Goal: Task Accomplishment & Management: Manage account settings

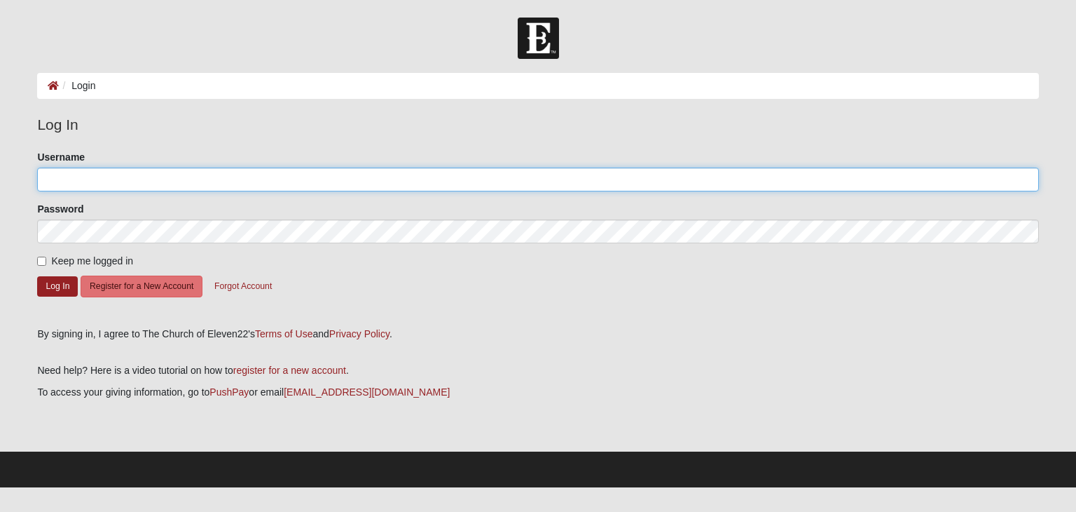
type input "BrianLeonard57"
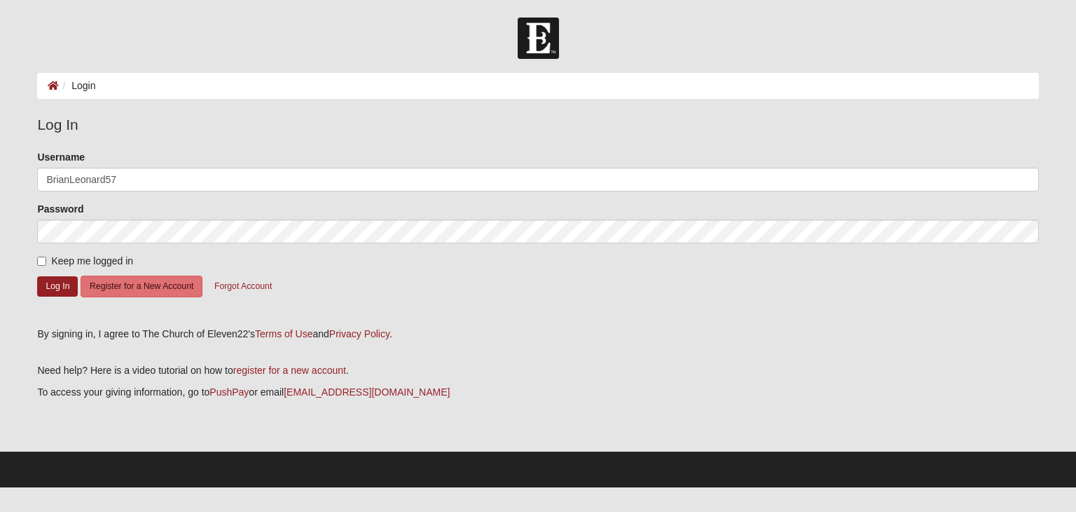
click at [96, 266] on label "Keep me logged in" at bounding box center [85, 261] width 96 height 15
click at [46, 266] on input "Keep me logged in" at bounding box center [41, 260] width 9 height 9
checkbox input "true"
click at [66, 287] on button "Log In" at bounding box center [57, 286] width 41 height 20
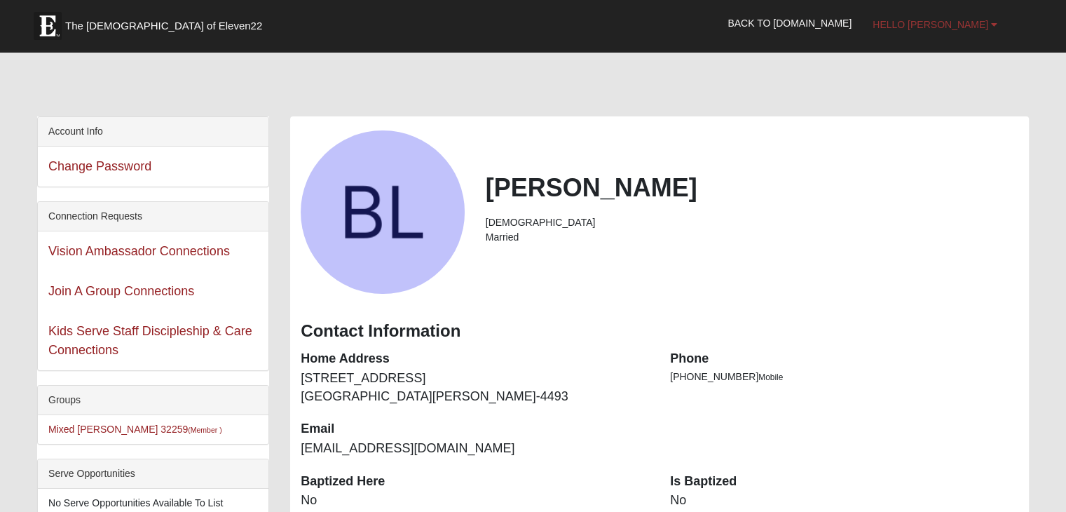
click at [970, 21] on span "Hello [PERSON_NAME]" at bounding box center [930, 24] width 116 height 11
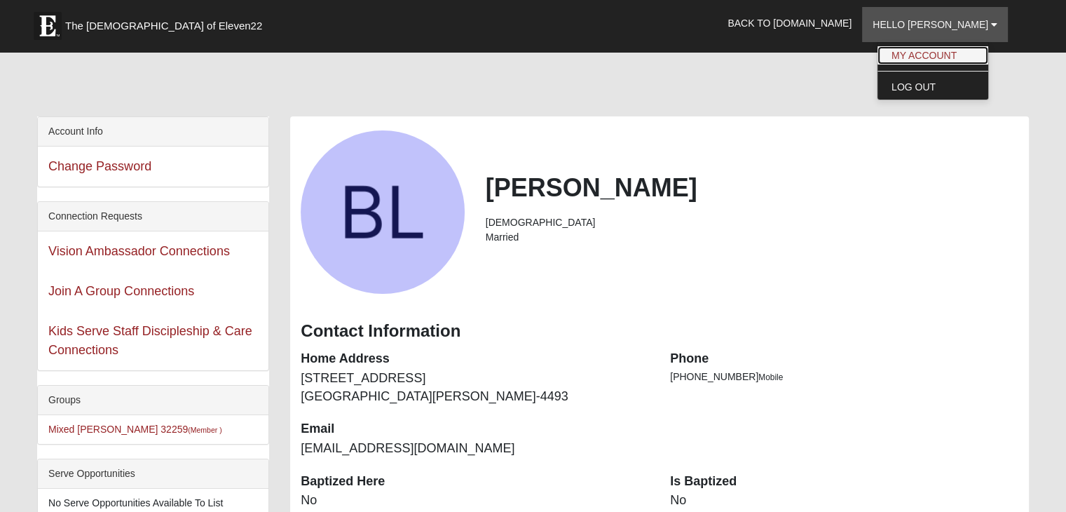
click at [951, 54] on link "My Account" at bounding box center [932, 55] width 111 height 18
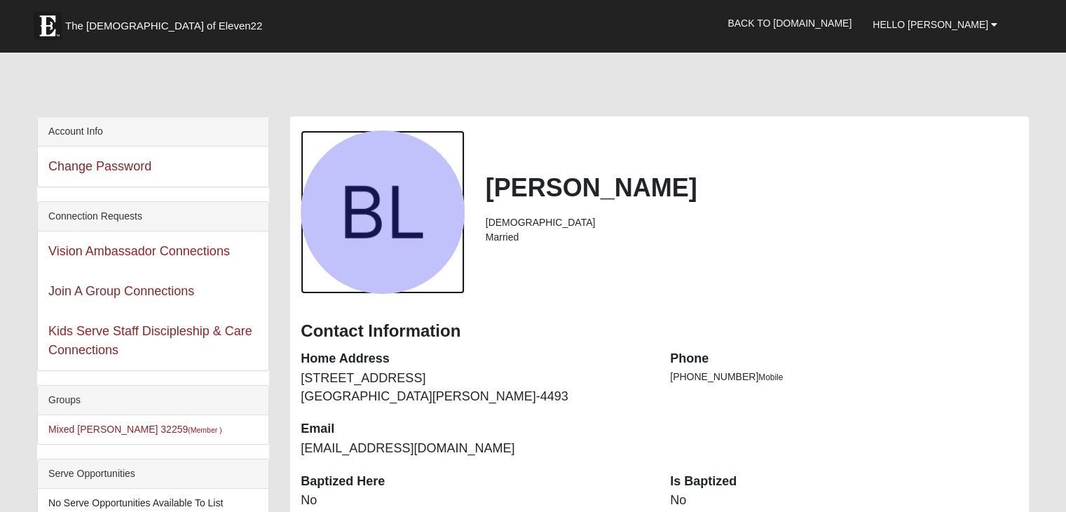
click at [378, 224] on div "View Fullsize Photo" at bounding box center [382, 211] width 163 height 163
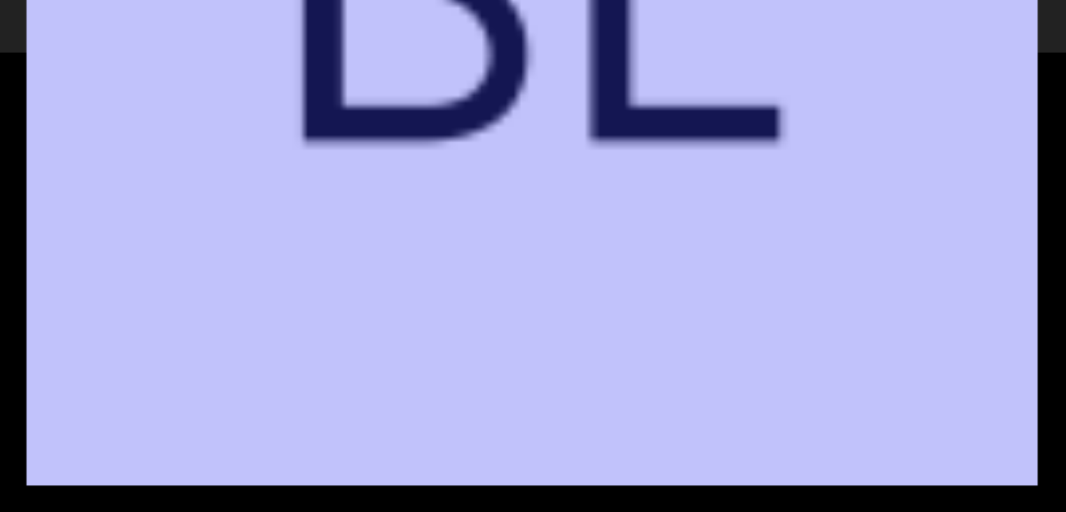
scroll to position [284, 0]
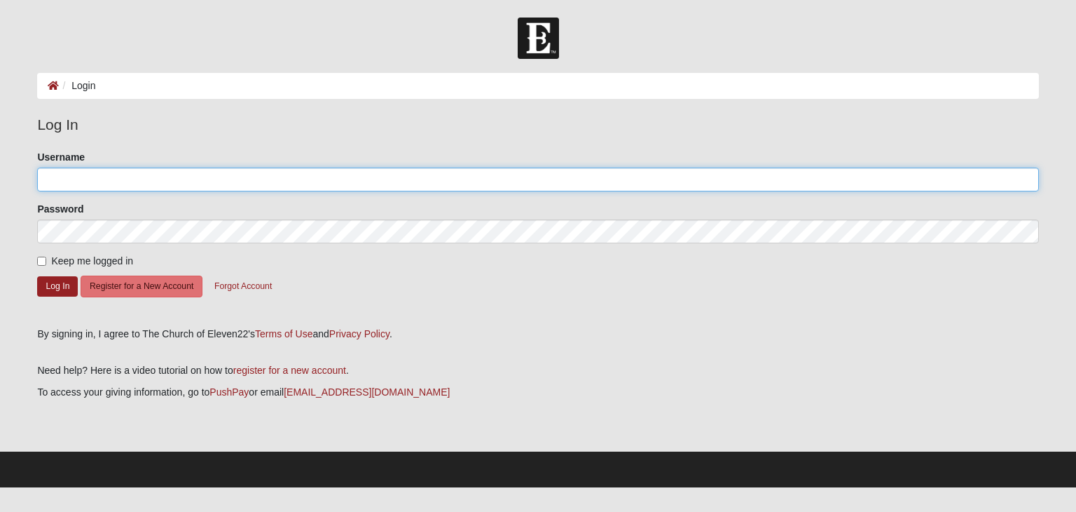
type input "BrianLeonard57"
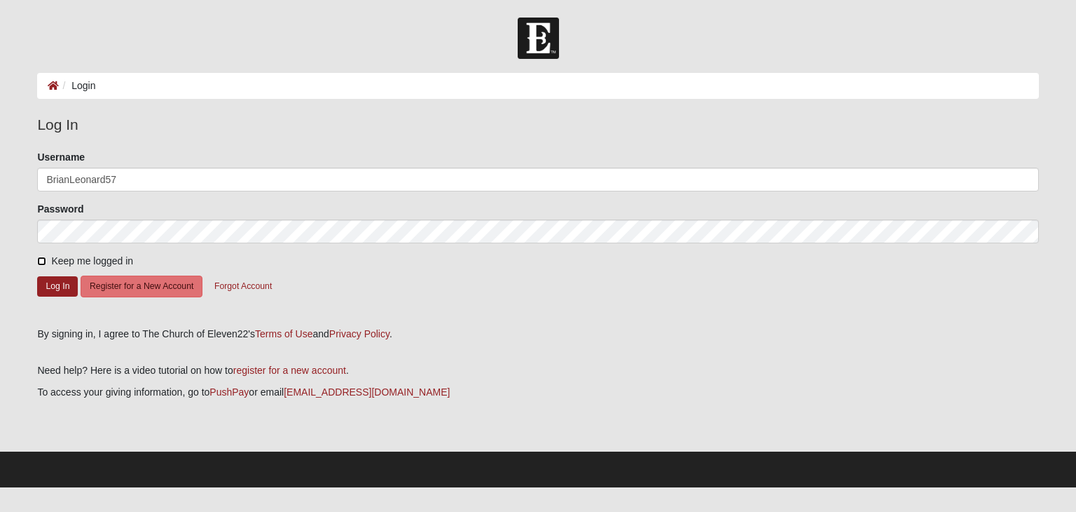
click at [39, 261] on input "Keep me logged in" at bounding box center [41, 260] width 9 height 9
checkbox input "true"
click at [58, 279] on button "Log In" at bounding box center [57, 286] width 41 height 20
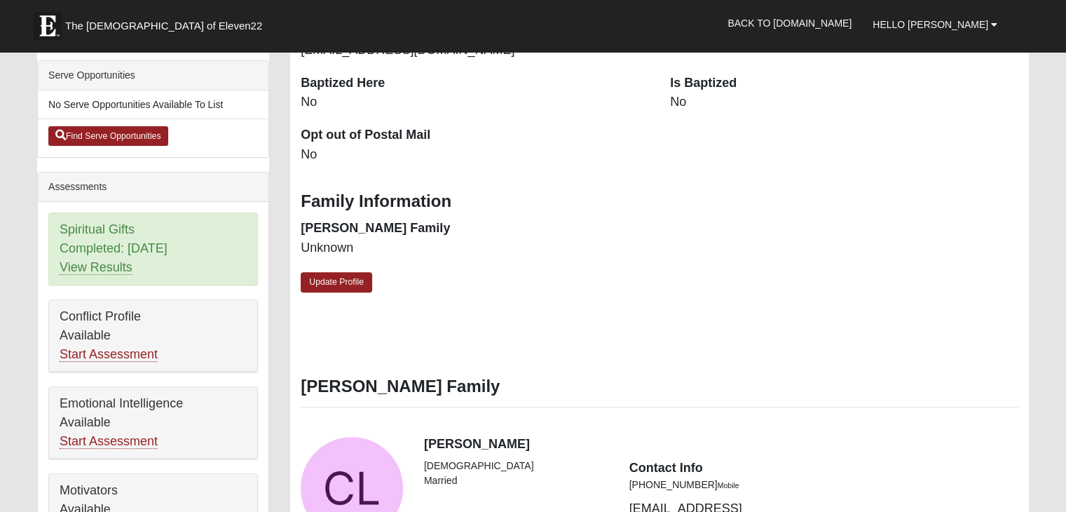
scroll to position [396, 0]
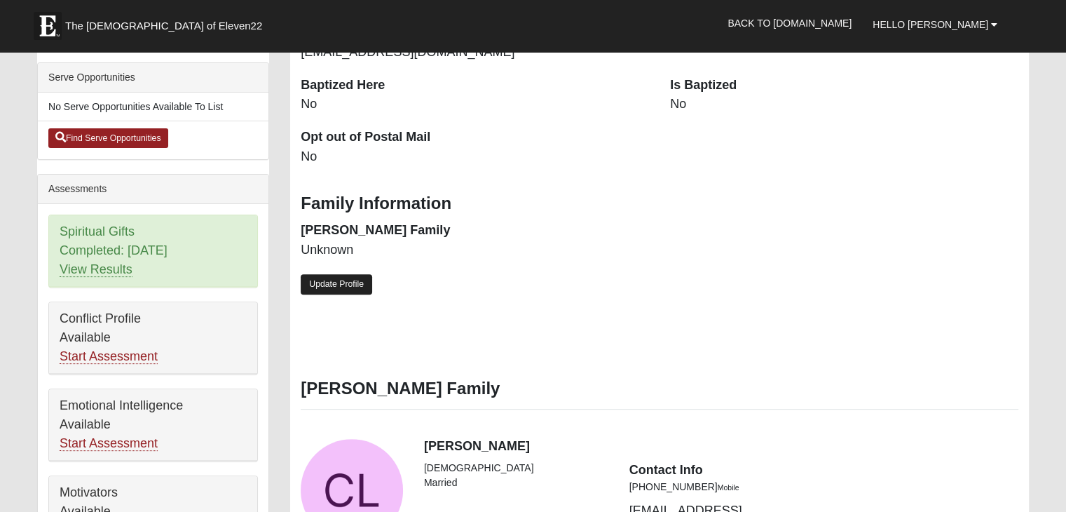
click at [348, 285] on link "Update Profile" at bounding box center [336, 284] width 71 height 20
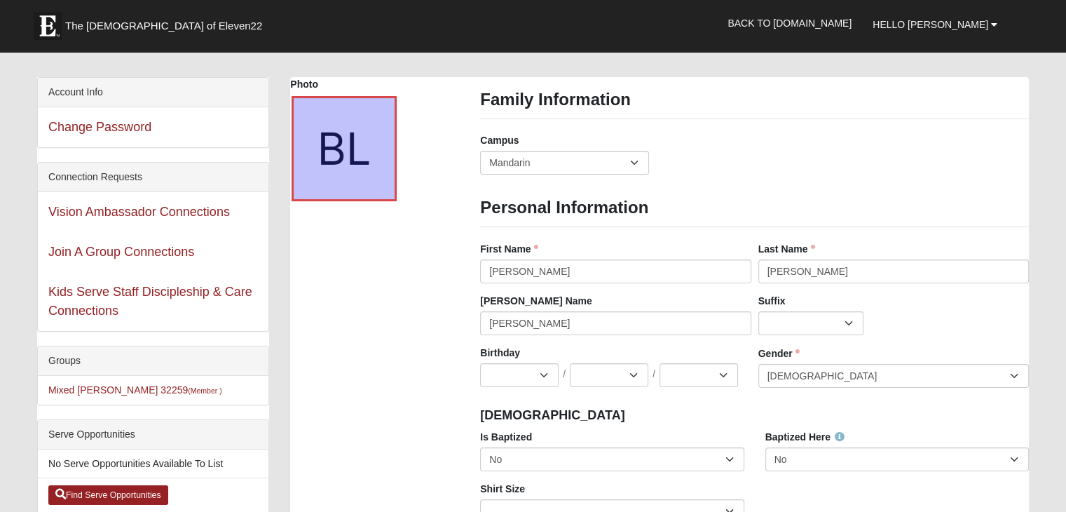
scroll to position [20, 0]
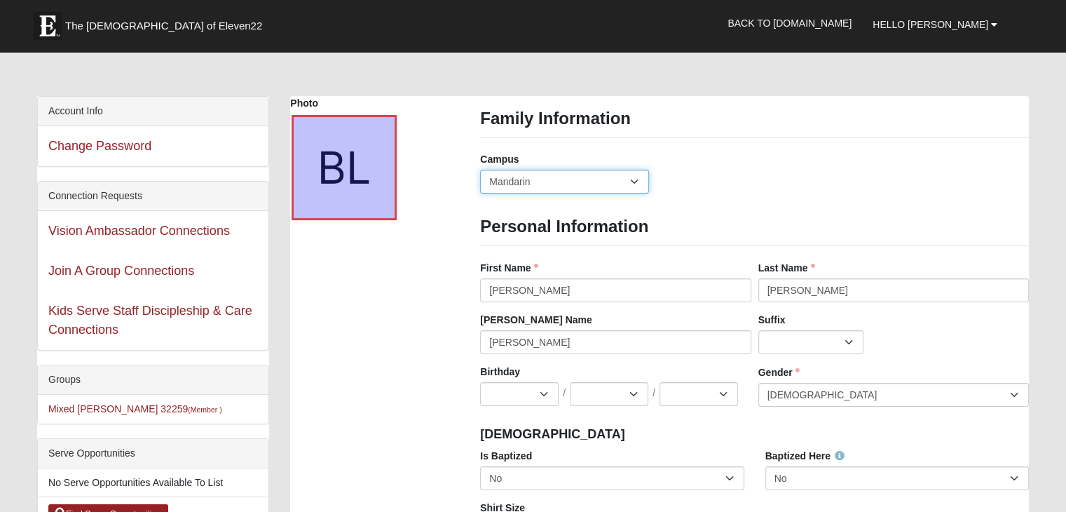
click at [638, 179] on select "Arlington Baymeadows Eleven22 Online Fleming Island Jesup Mandarin North Jax Or…" at bounding box center [564, 182] width 169 height 24
select select "11"
click at [480, 170] on select "Arlington Baymeadows Eleven22 Online Fleming Island Jesup Mandarin North Jax Or…" at bounding box center [564, 182] width 169 height 24
click at [540, 393] on select "Jan Feb Mar Apr May Jun Jul Aug Sep Oct Nov Dec" at bounding box center [519, 394] width 78 height 24
select select "7"
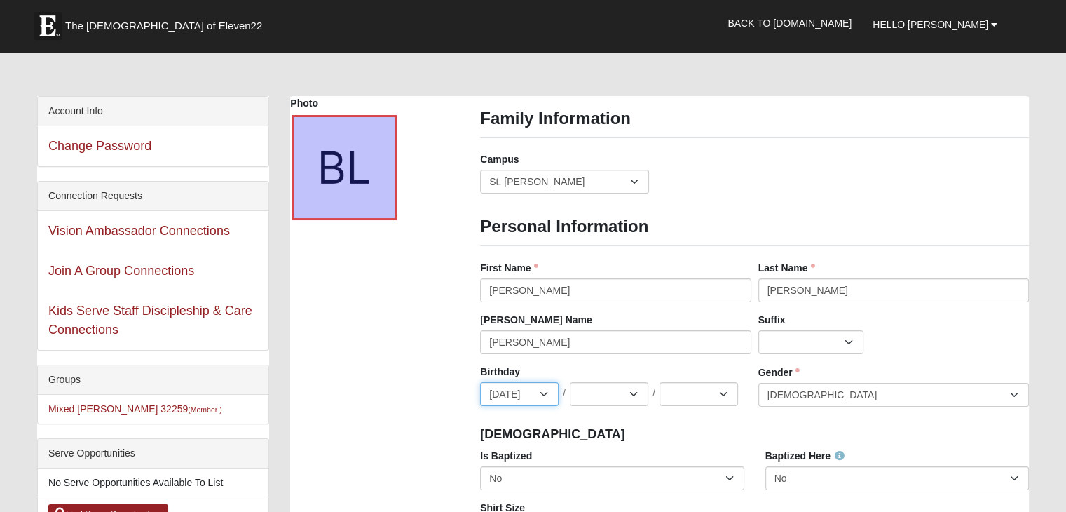
click at [480, 382] on select "Jan Feb Mar Apr May Jun Jul Aug Sep Oct Nov Dec" at bounding box center [519, 394] width 78 height 24
click at [627, 397] on select "1 2 3 4 5 6 7 8 9 10 11 12 13 14 15 16 17 18 19 20 21 22 23 24 25 26 27 28 29 3…" at bounding box center [609, 394] width 78 height 24
select select "12"
click at [570, 382] on select "1 2 3 4 5 6 7 8 9 10 11 12 13 14 15 16 17 18 19 20 21 22 23 24 25 26 27 28 29 3…" at bounding box center [609, 394] width 78 height 24
click at [723, 394] on select "2025 2024 2023 2022 2021 2020 2019 2018 2017 2016 2015 2014 2013 2012 2011 2010…" at bounding box center [698, 394] width 78 height 24
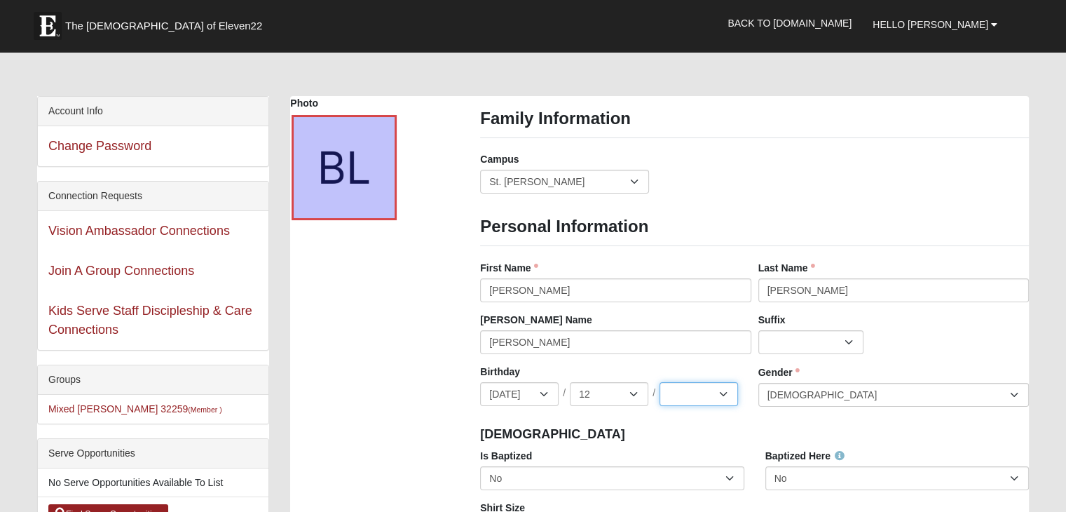
select select "1957"
click at [659, 382] on select "2025 2024 2023 2022 2021 2020 2019 2018 2017 2016 2015 2014 2013 2012 2011 2010…" at bounding box center [698, 394] width 78 height 24
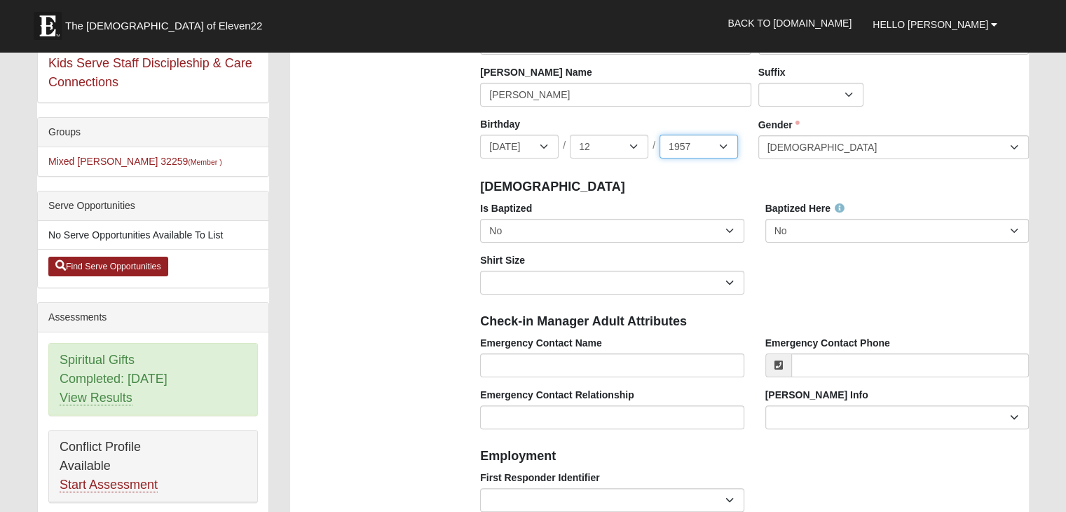
scroll to position [278, 0]
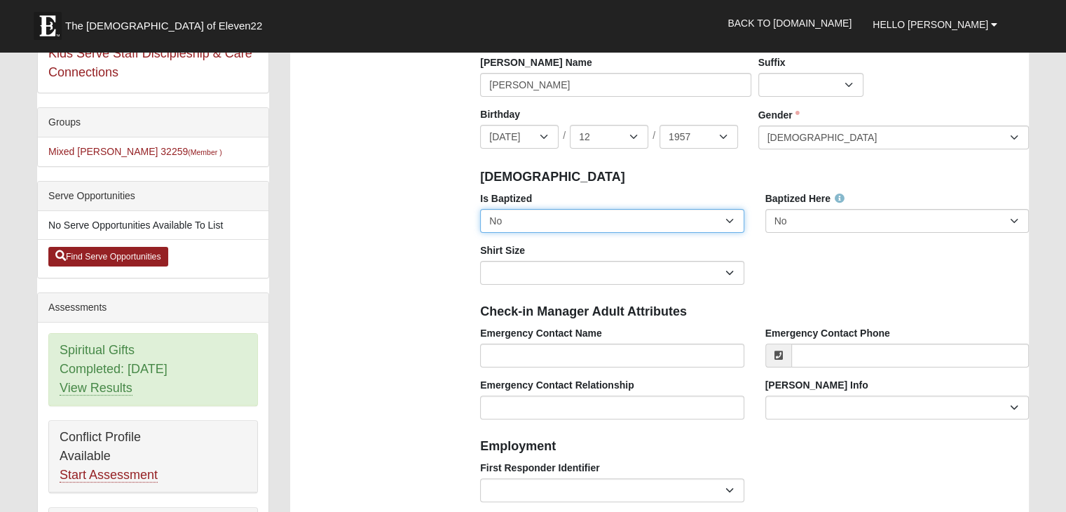
click at [728, 223] on select "No Yes" at bounding box center [611, 221] width 263 height 24
select select "True"
click at [480, 209] on select "No Yes" at bounding box center [611, 221] width 263 height 24
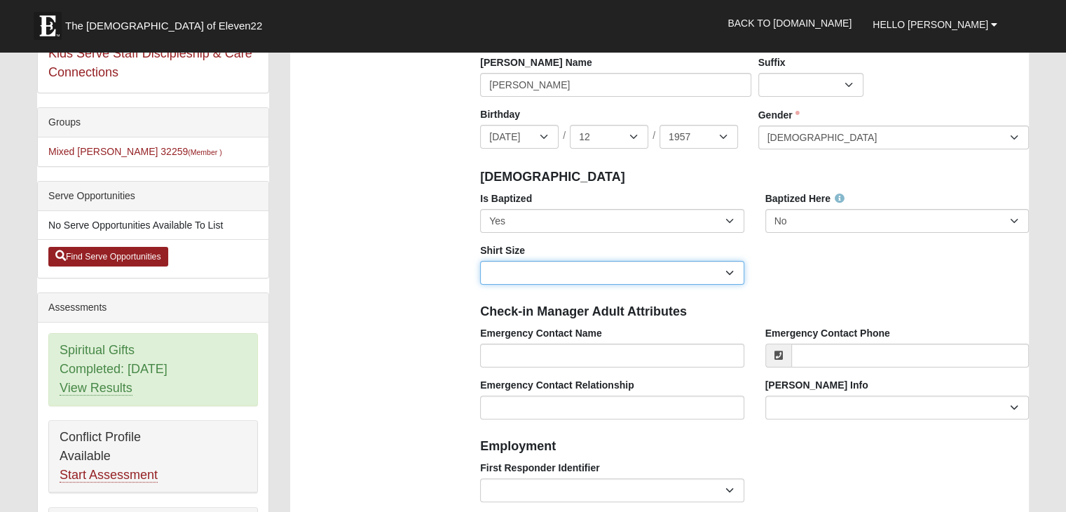
click at [701, 273] on select "Adult Small Adult Medium Adult Large Adult XL Adult XXL Adult 3XL Adult 4XL You…" at bounding box center [611, 273] width 263 height 24
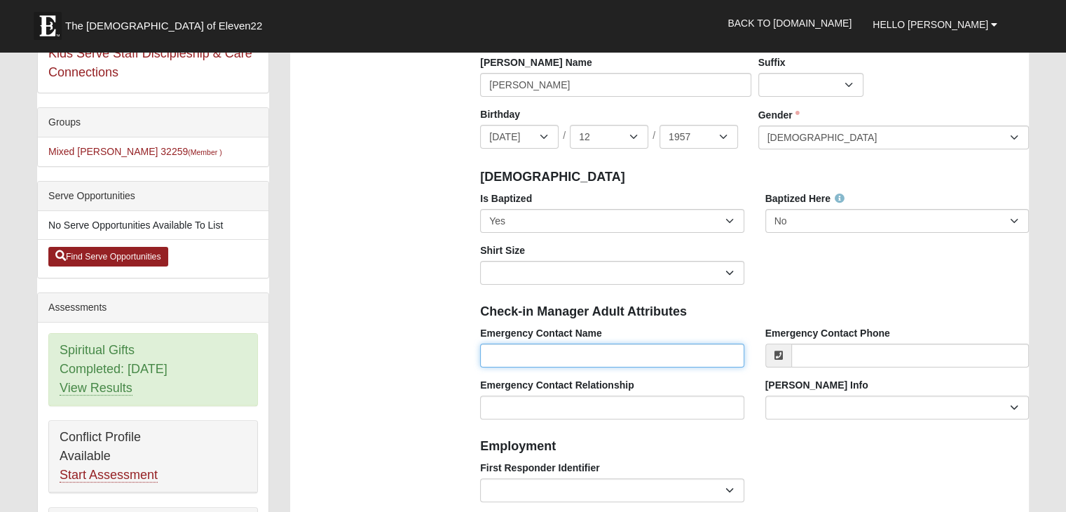
click at [571, 358] on input "Emergency Contact Name" at bounding box center [611, 355] width 263 height 24
type input "[PERSON_NAME]"
type input "[PHONE_NUMBER]"
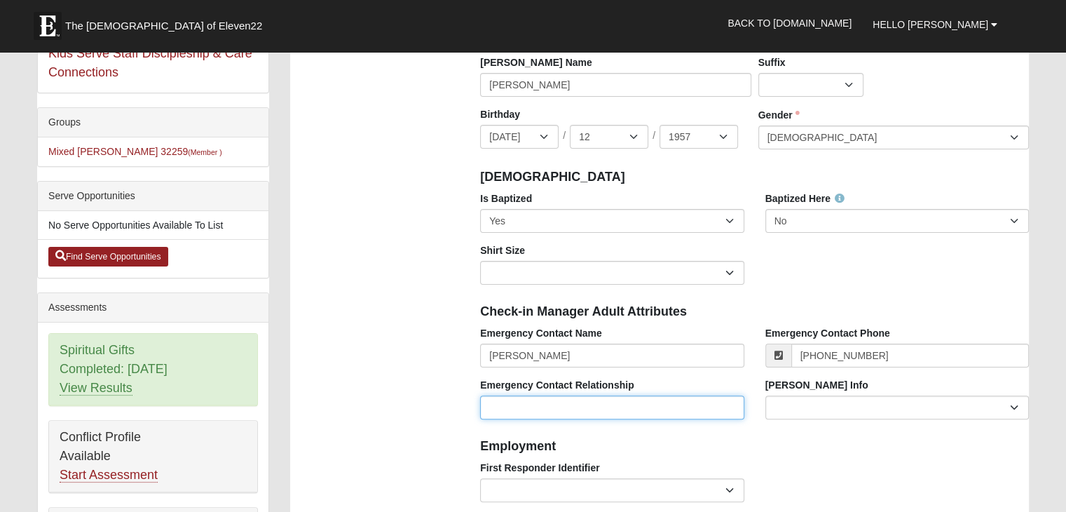
click at [635, 409] on input "Emergency Contact Relationship" at bounding box center [611, 407] width 263 height 24
click at [510, 403] on input "Spuose" at bounding box center [611, 407] width 263 height 24
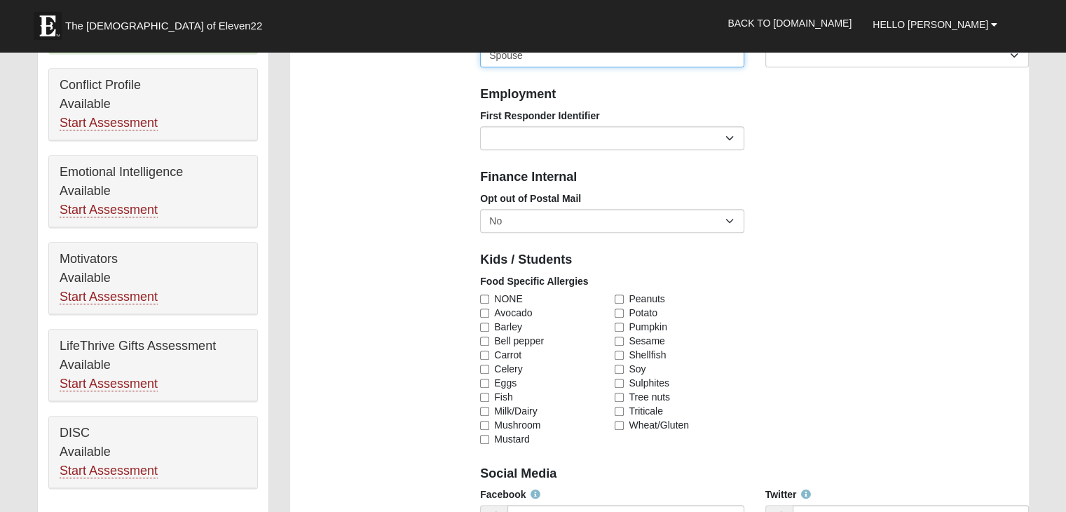
scroll to position [636, 0]
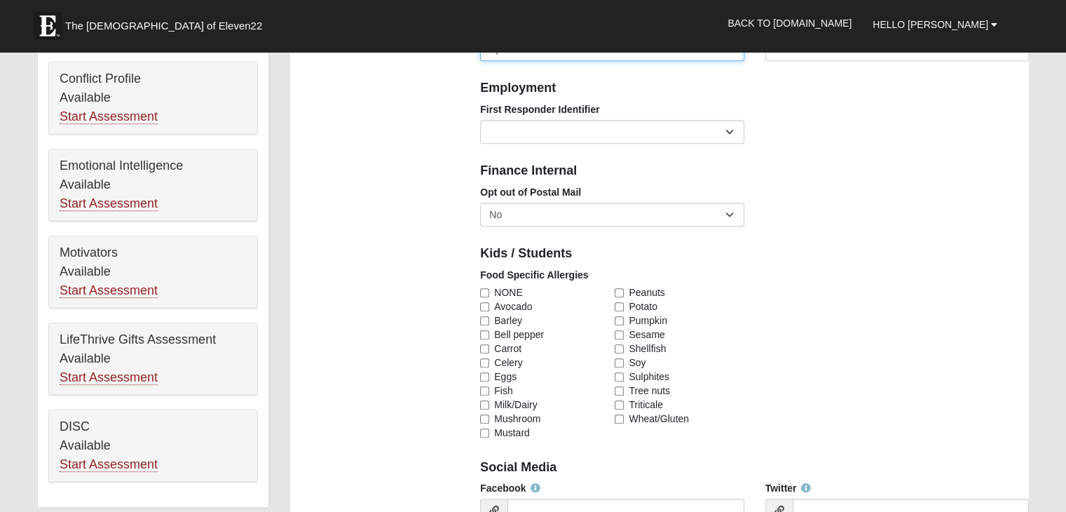
type input "Spouse"
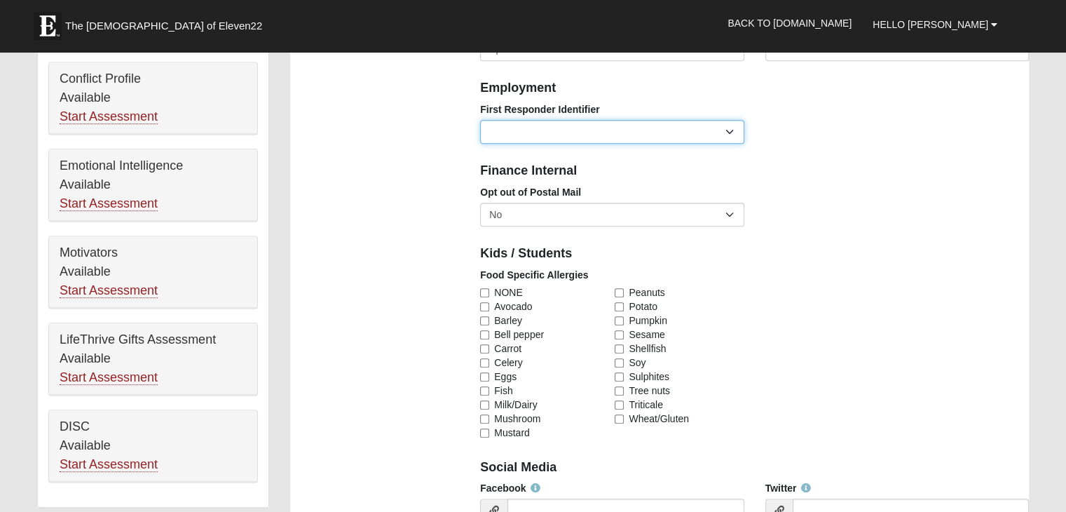
click at [732, 135] on select "EMT | Paramedic | Medical Firefighter | Fire Department Police Officer | Sherif…" at bounding box center [611, 132] width 263 height 24
click at [807, 326] on div "Food Specific Allergies NONE Avocado Barley Bell pepper Carrot Celery Eggs Fish…" at bounding box center [755, 359] width 570 height 182
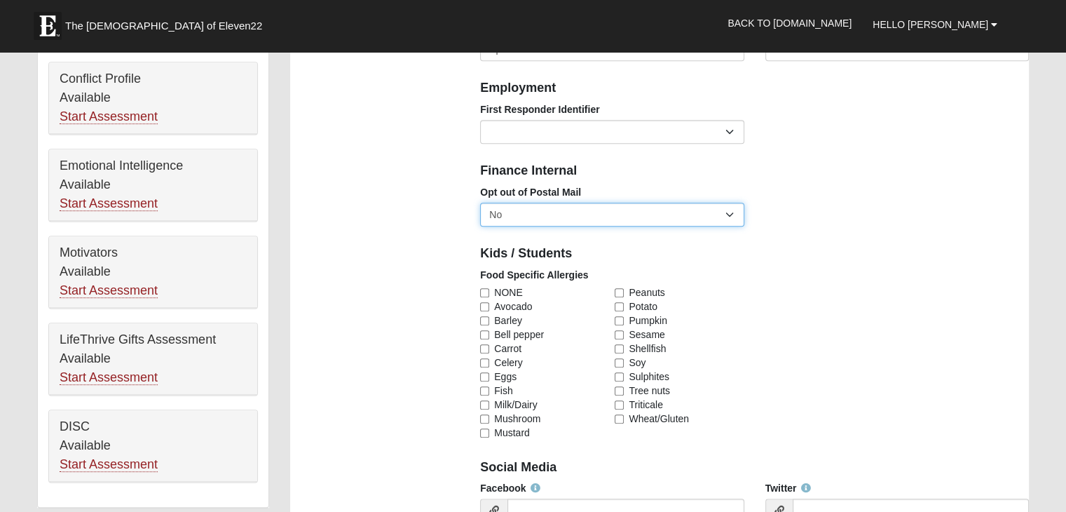
click at [726, 214] on select "No Yes" at bounding box center [611, 215] width 263 height 24
click at [732, 214] on select "No Yes" at bounding box center [611, 215] width 263 height 24
select select "True"
click at [480, 203] on select "No Yes" at bounding box center [611, 215] width 263 height 24
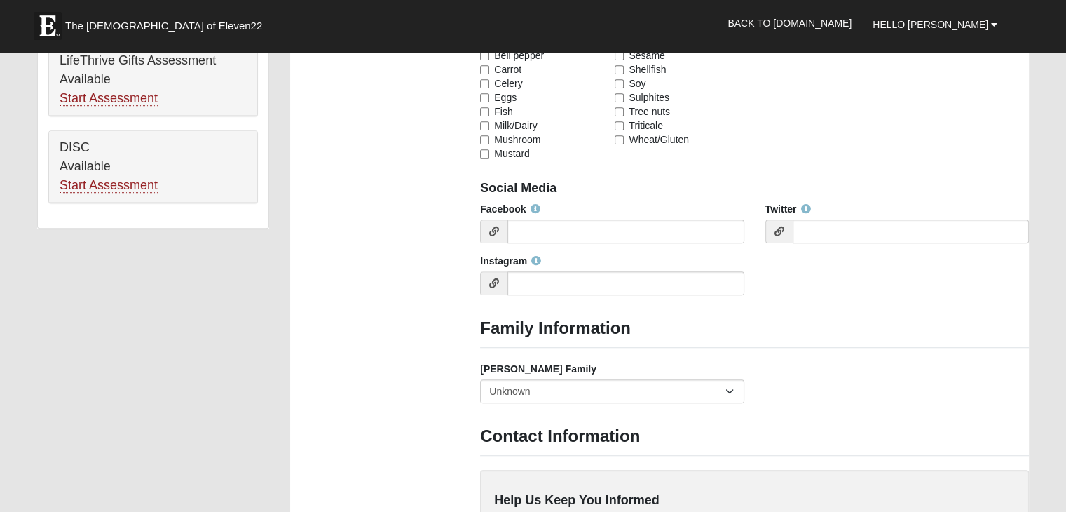
scroll to position [921, 0]
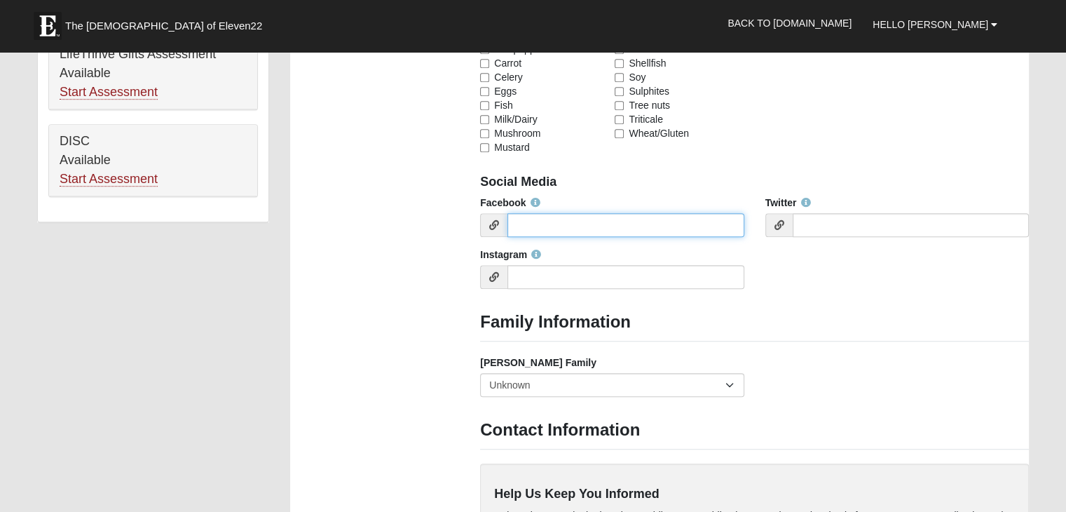
click at [672, 224] on input "Facebook" at bounding box center [625, 225] width 236 height 24
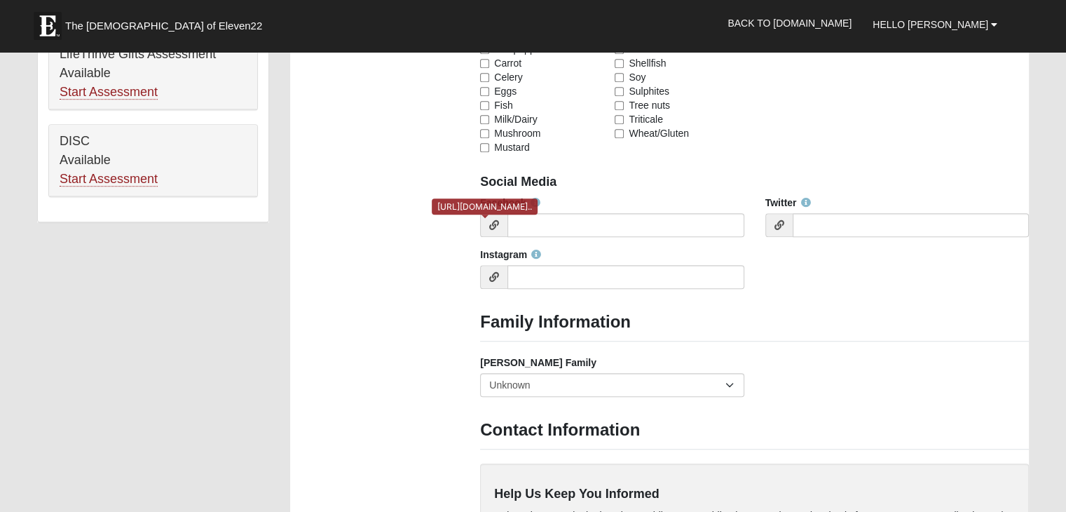
click at [492, 225] on icon at bounding box center [494, 225] width 10 height 10
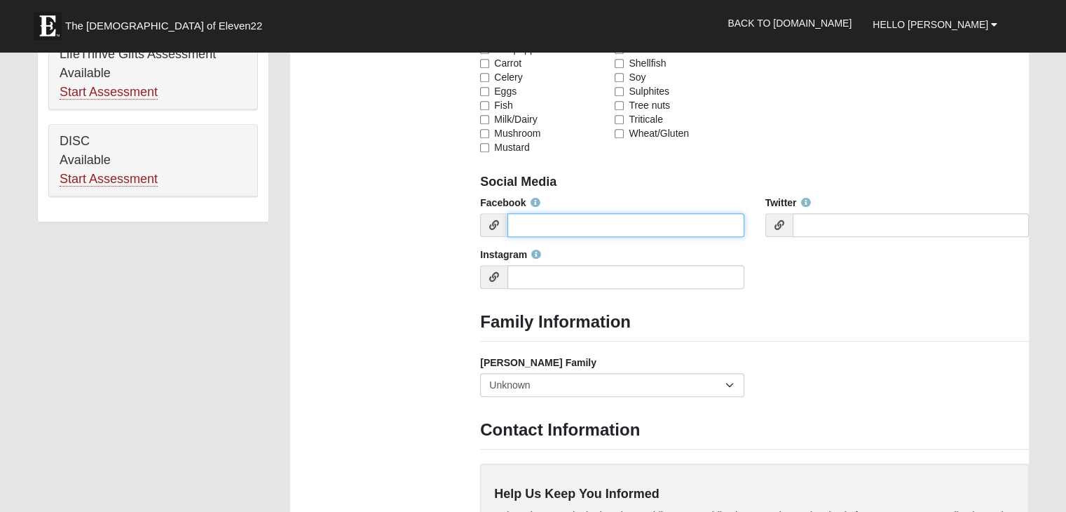
click at [636, 220] on input "Facebook" at bounding box center [625, 225] width 236 height 24
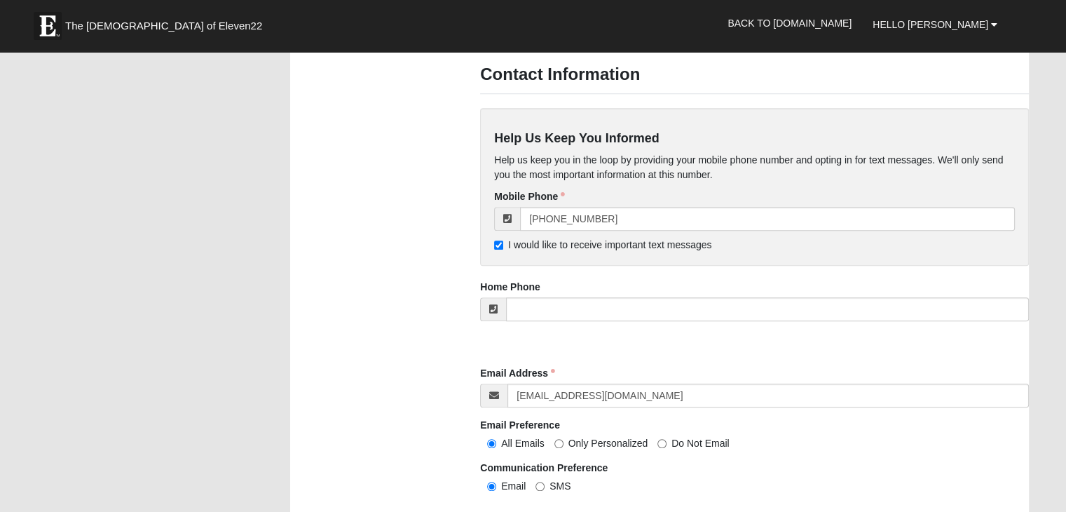
scroll to position [1279, 0]
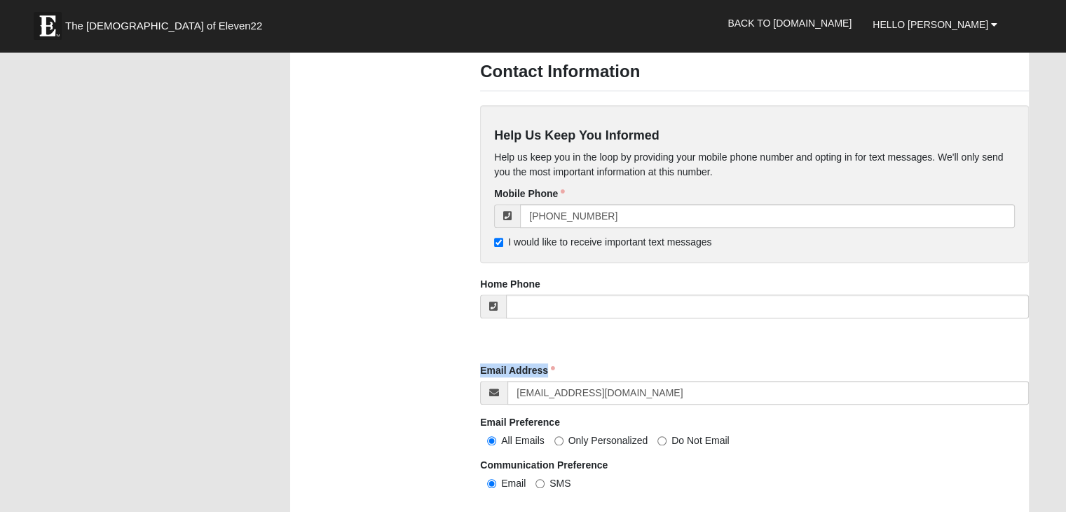
drag, startPoint x: 1071, startPoint y: 312, endPoint x: 1071, endPoint y: 339, distance: 27.3
click at [1065, 339] on html "The Church of Eleven22 Hello Brian My Account Log Out Back to COE22.com" at bounding box center [533, 99] width 1066 height 2756
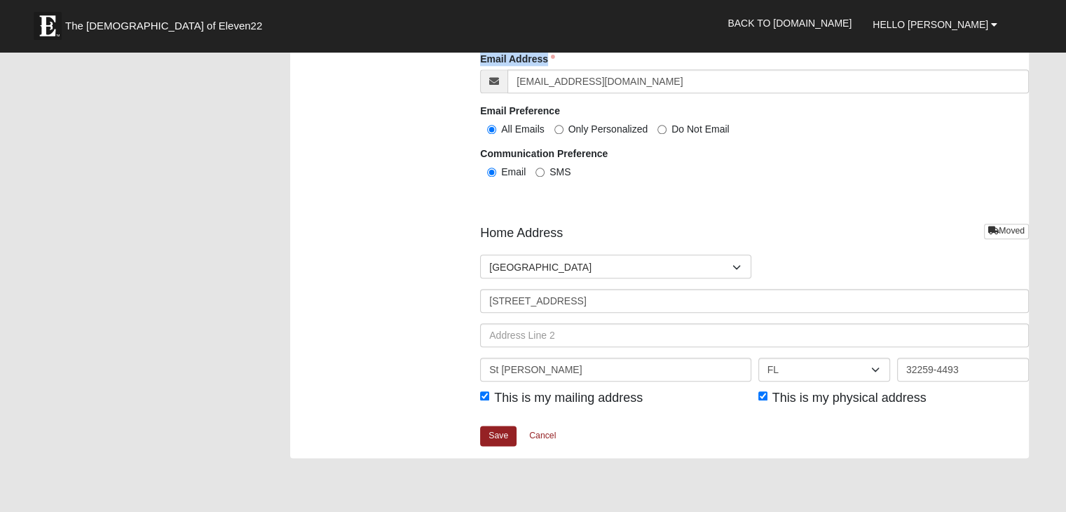
scroll to position [1600, 0]
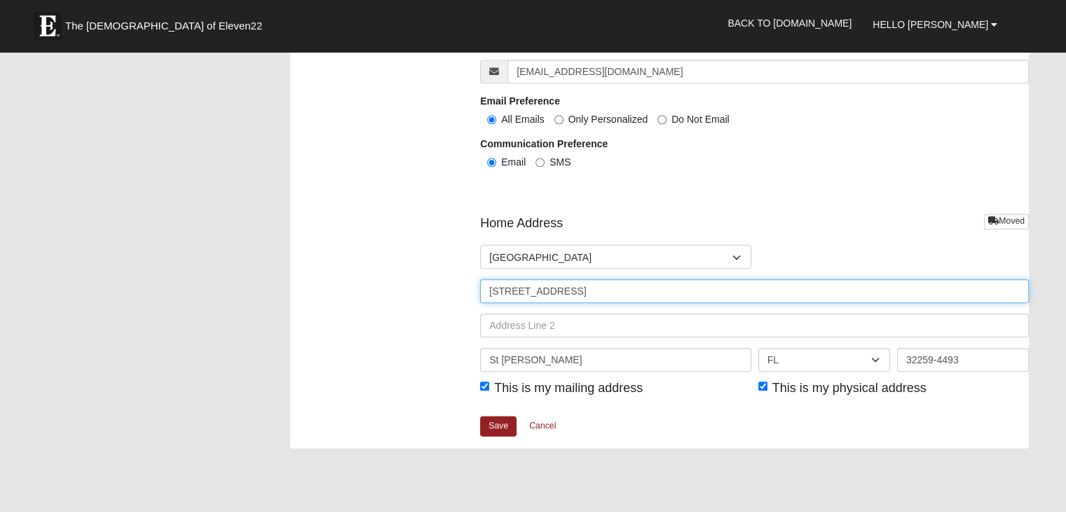
click at [687, 292] on input "275 Edgewater Branch Dr" at bounding box center [754, 291] width 549 height 24
type input "2"
type input "[STREET_ADDRESS]"
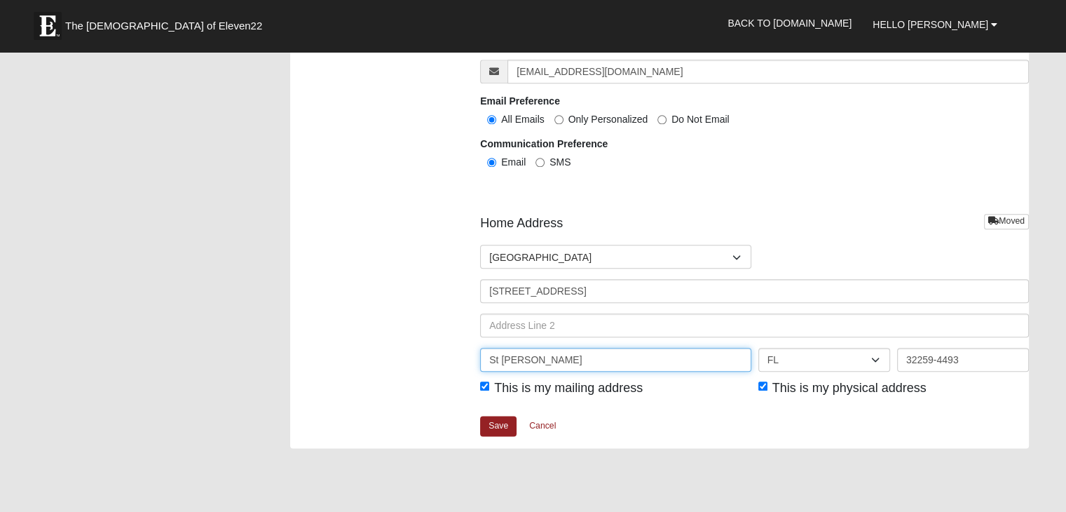
click at [623, 358] on input "St Johns" at bounding box center [615, 360] width 271 height 24
click at [676, 357] on input "St Johns" at bounding box center [615, 360] width 271 height 24
type input "St. Augustine"
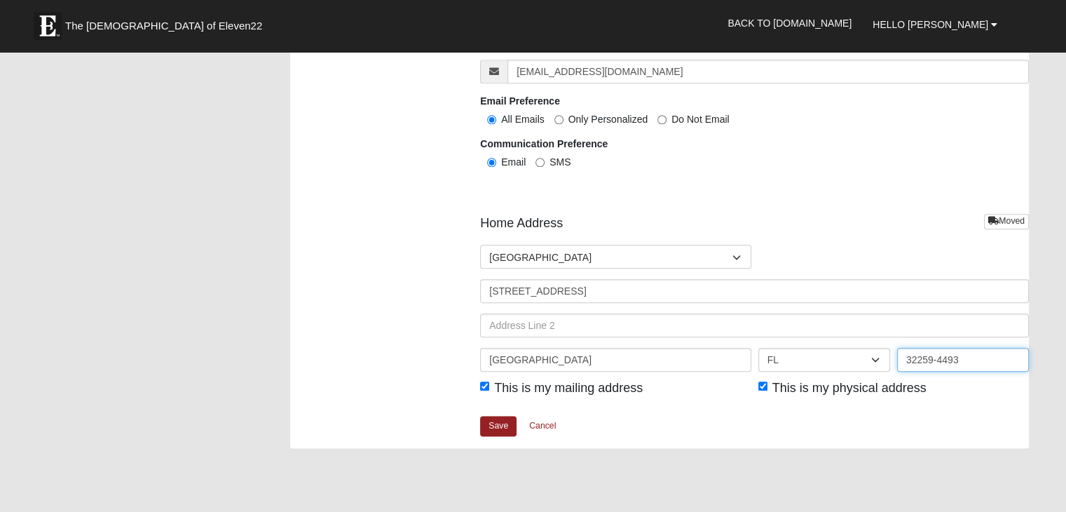
click at [968, 362] on input "32259-4493" at bounding box center [963, 360] width 132 height 24
type input "32092-1762"
click at [505, 424] on link "Save" at bounding box center [498, 426] width 36 height 20
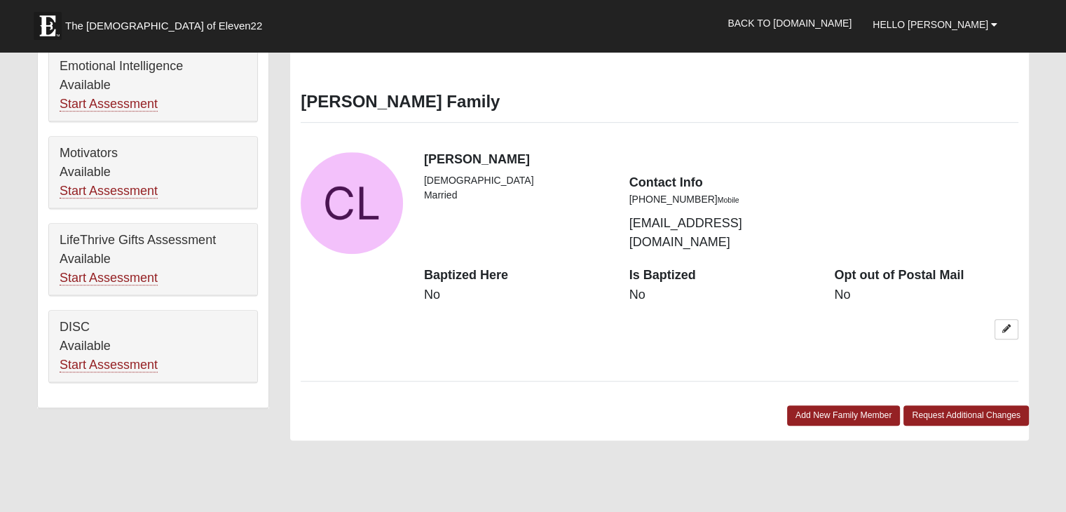
scroll to position [690, 0]
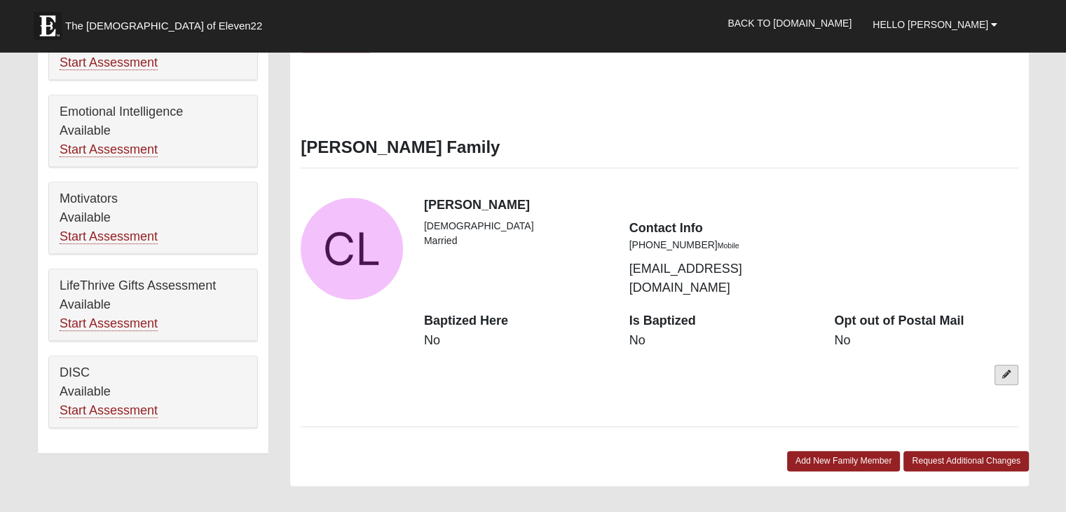
click at [1001, 364] on link at bounding box center [1006, 374] width 24 height 20
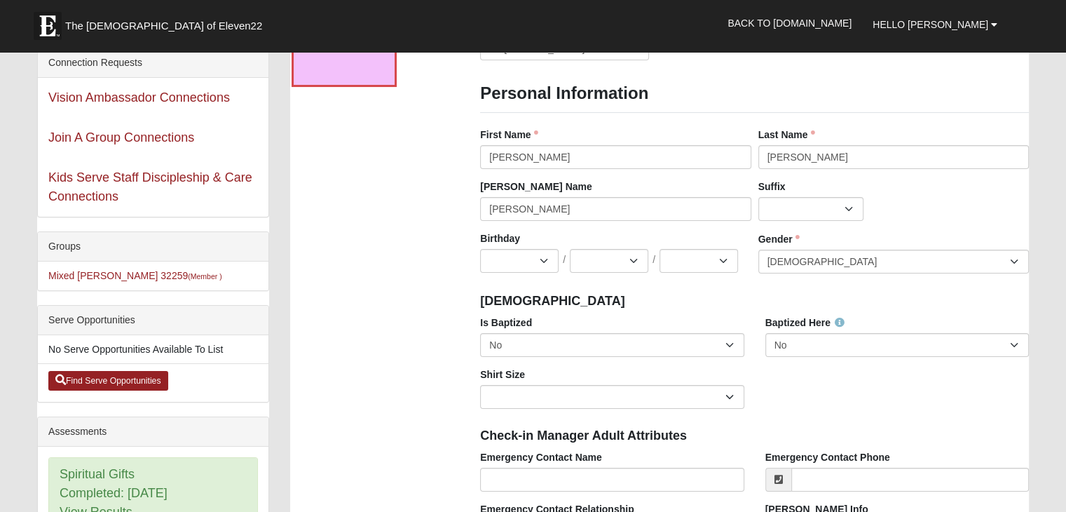
scroll to position [145, 0]
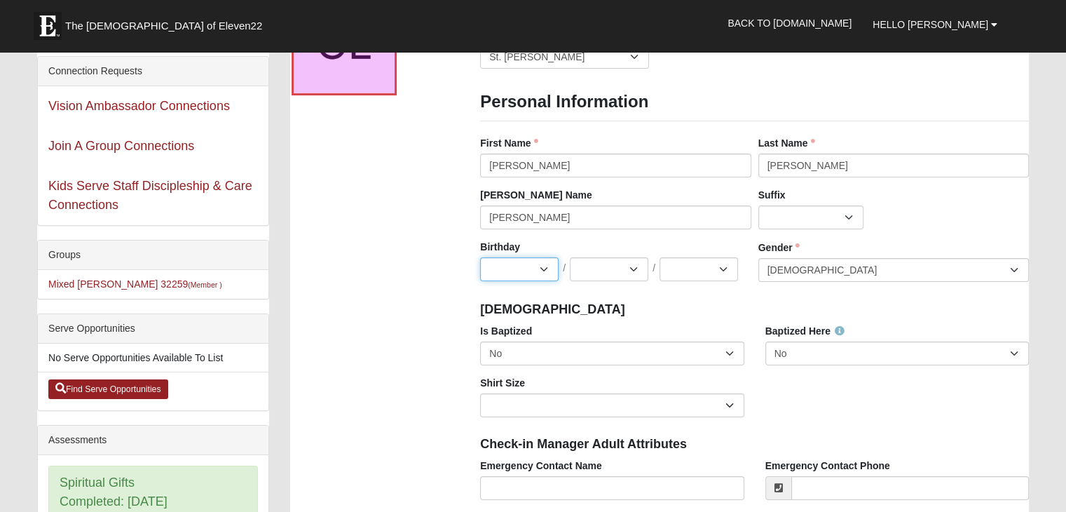
click at [548, 272] on select "Jan Feb Mar Apr May Jun Jul Aug Sep Oct Nov Dec" at bounding box center [519, 269] width 78 height 24
select select "10"
click at [480, 257] on select "Jan Feb Mar Apr May Jun Jul Aug Sep Oct Nov Dec" at bounding box center [519, 269] width 78 height 24
click at [635, 267] on select "1 2 3 4 5 6 7 8 9 10 11 12 13 14 15 16 17 18 19 20 21 22 23 24 25 26 27 28 29 3…" at bounding box center [609, 269] width 78 height 24
select select "9"
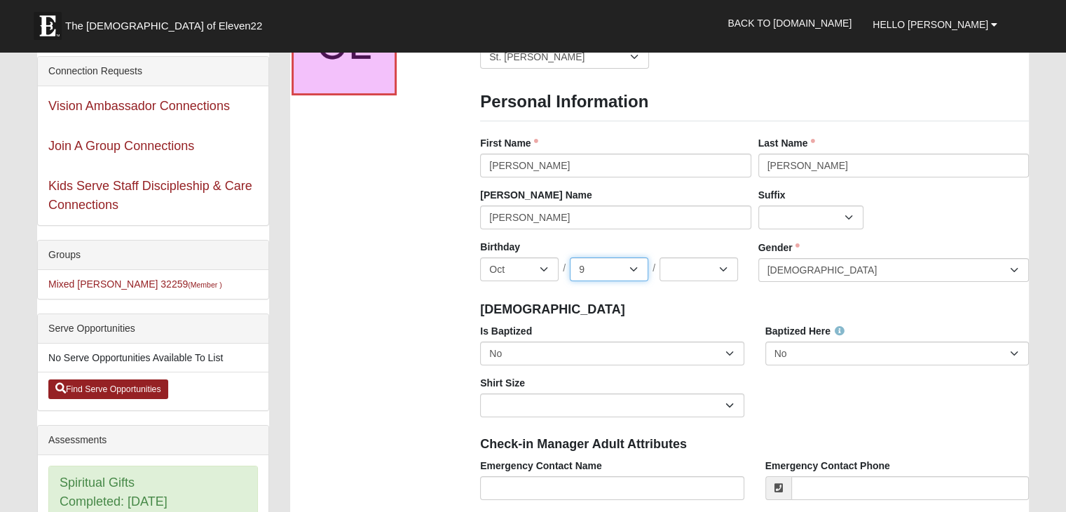
click at [570, 257] on select "1 2 3 4 5 6 7 8 9 10 11 12 13 14 15 16 17 18 19 20 21 22 23 24 25 26 27 28 29 3…" at bounding box center [609, 269] width 78 height 24
click at [725, 268] on select "2025 2024 2023 2022 2021 2020 2019 2018 2017 2016 2015 2014 2013 2012 2011 2010…" at bounding box center [698, 269] width 78 height 24
select select "1952"
click at [659, 257] on select "2025 2024 2023 2022 2021 2020 2019 2018 2017 2016 2015 2014 2013 2012 2011 2010…" at bounding box center [698, 269] width 78 height 24
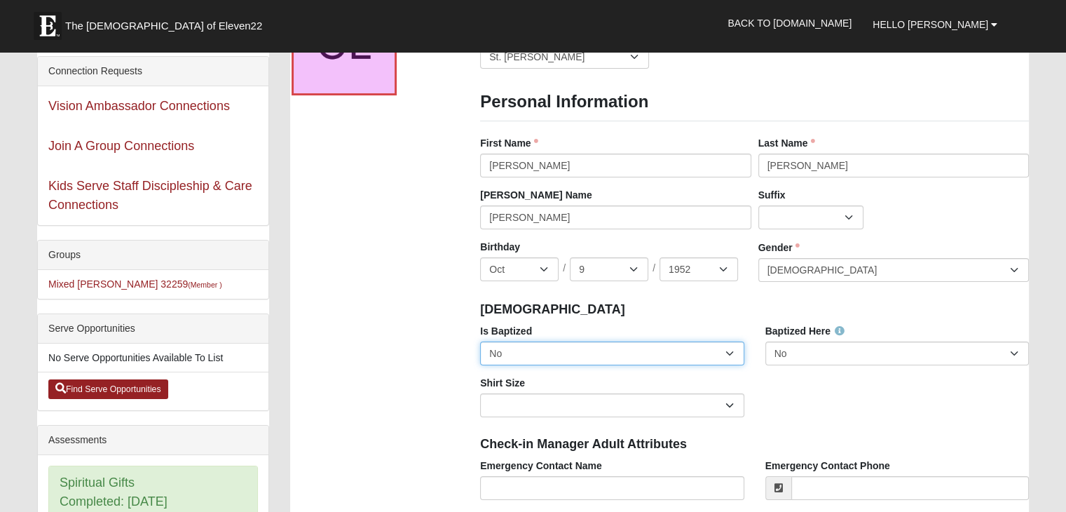
click at [713, 360] on select "No Yes" at bounding box center [611, 353] width 263 height 24
select select "True"
click at [480, 341] on select "No Yes" at bounding box center [611, 353] width 263 height 24
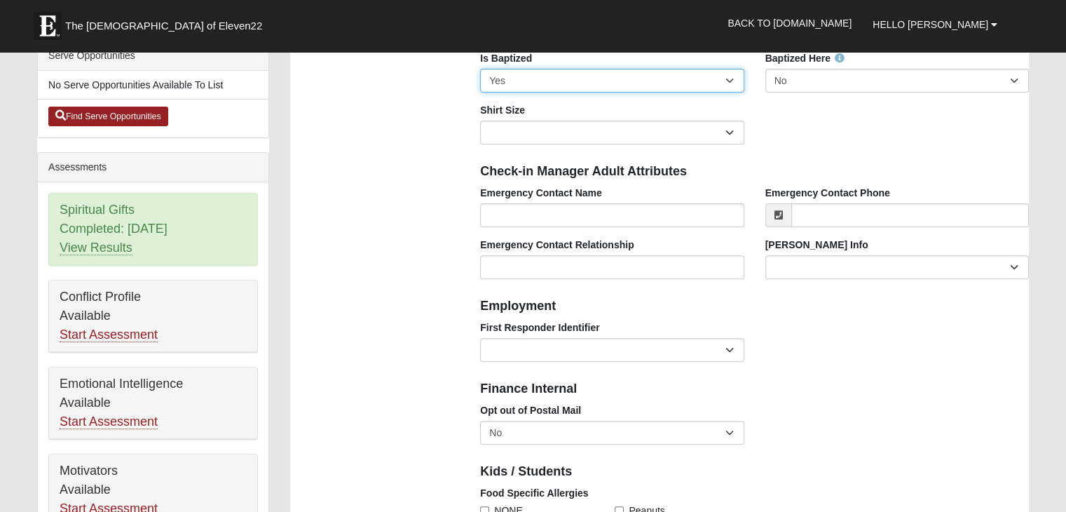
scroll to position [437, 0]
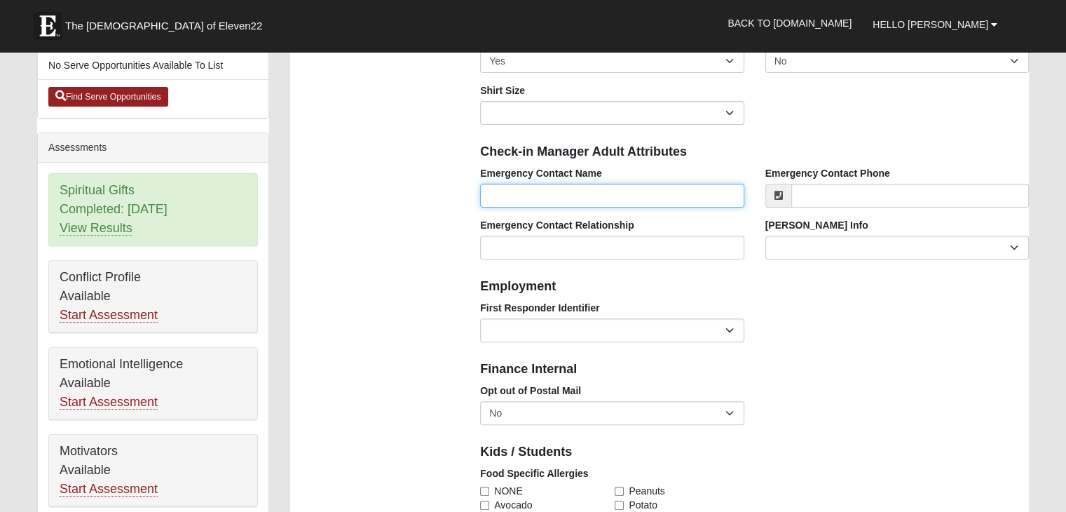
click at [695, 191] on input "Emergency Contact Name" at bounding box center [611, 196] width 263 height 24
type input "[PERSON_NAME]"
type input "[PHONE_NUMBER]"
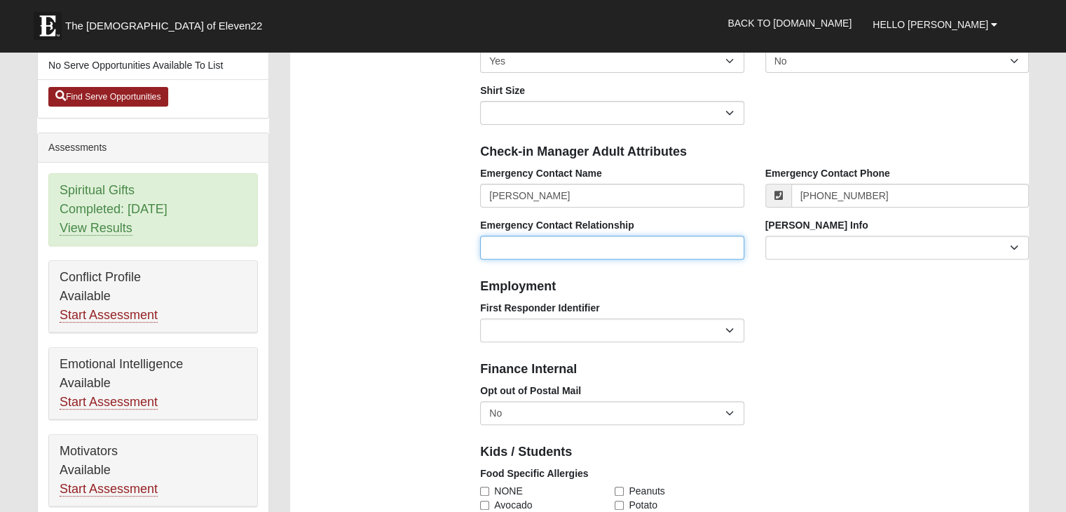
click at [716, 247] on input "Emergency Contact Relationship" at bounding box center [611, 247] width 263 height 24
type input "Spouse"
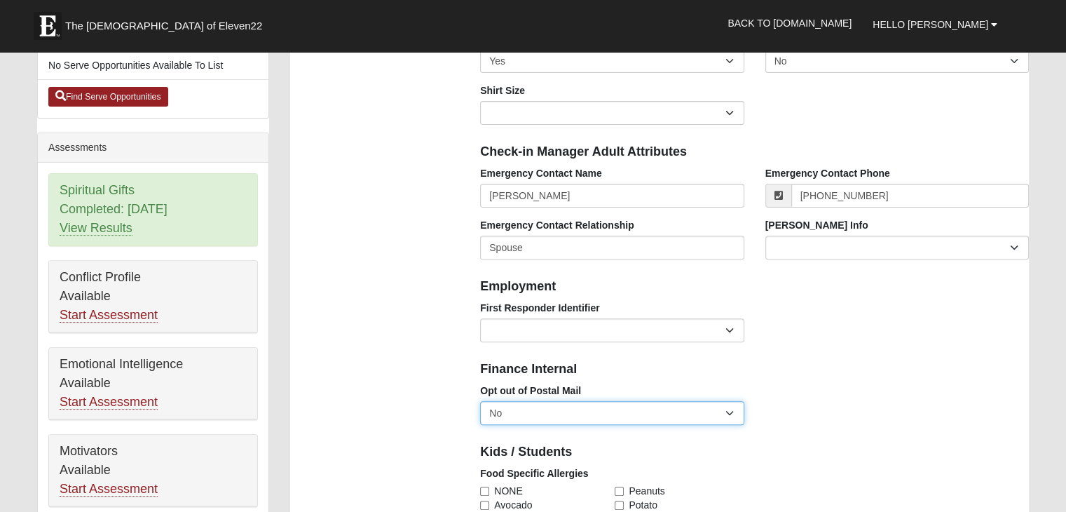
click at [734, 405] on select "No Yes" at bounding box center [611, 413] width 263 height 24
select select "True"
click at [480, 401] on select "No Yes" at bounding box center [611, 413] width 263 height 24
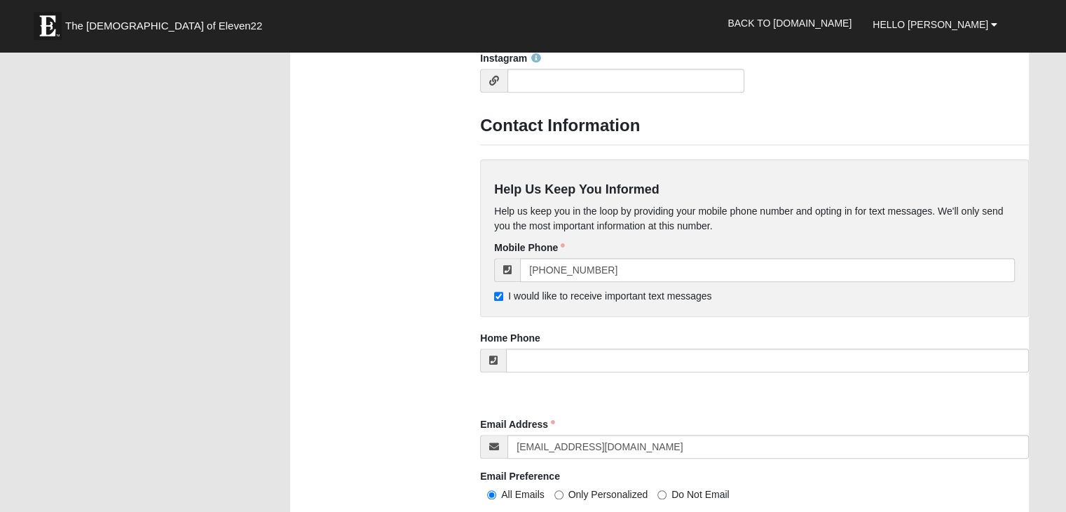
scroll to position [1123, 0]
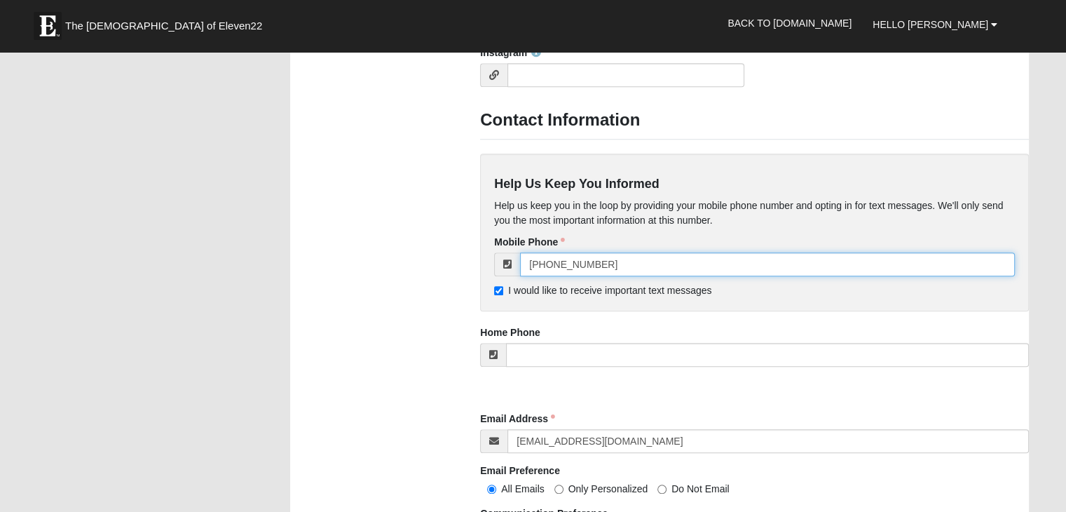
click at [692, 266] on input "[PHONE_NUMBER]" at bounding box center [767, 264] width 495 height 24
type input "("
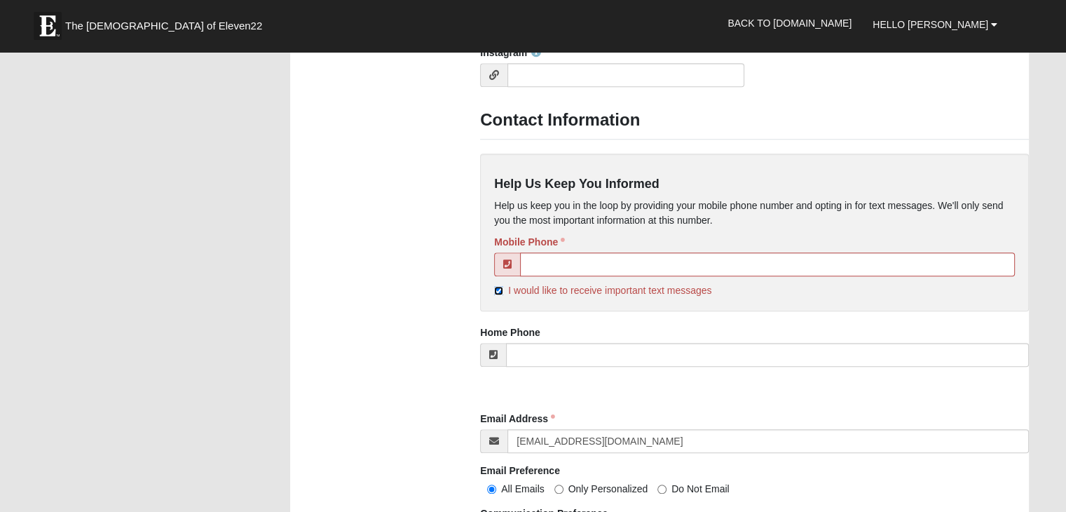
click at [496, 289] on input "I would like to receive important text messages" at bounding box center [498, 290] width 9 height 9
checkbox input "false"
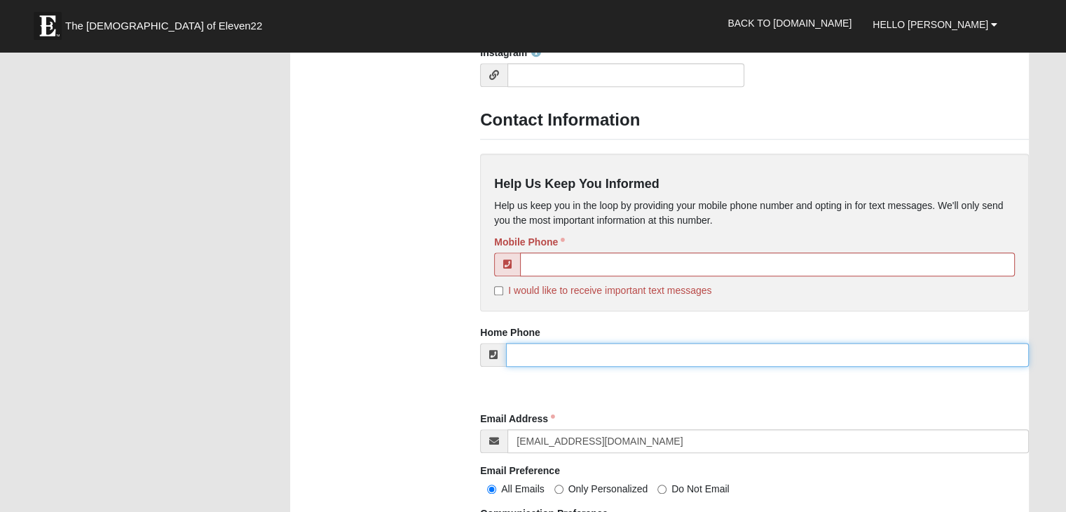
drag, startPoint x: 636, startPoint y: 352, endPoint x: 587, endPoint y: 350, distance: 49.1
click at [587, 350] on input "tel" at bounding box center [767, 355] width 523 height 24
click at [584, 348] on input "tel" at bounding box center [767, 355] width 523 height 24
type input "(904) 230-8020"
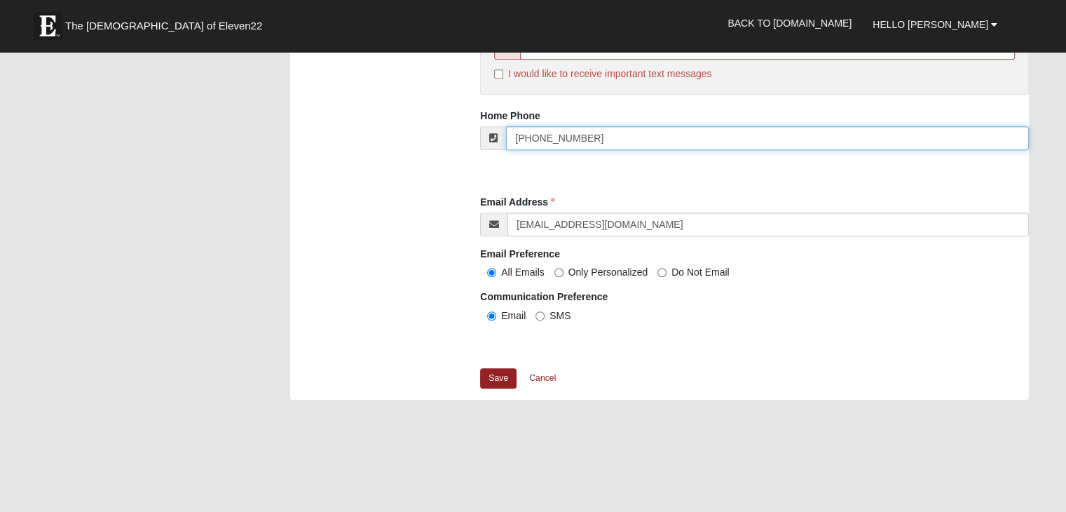
scroll to position [1345, 0]
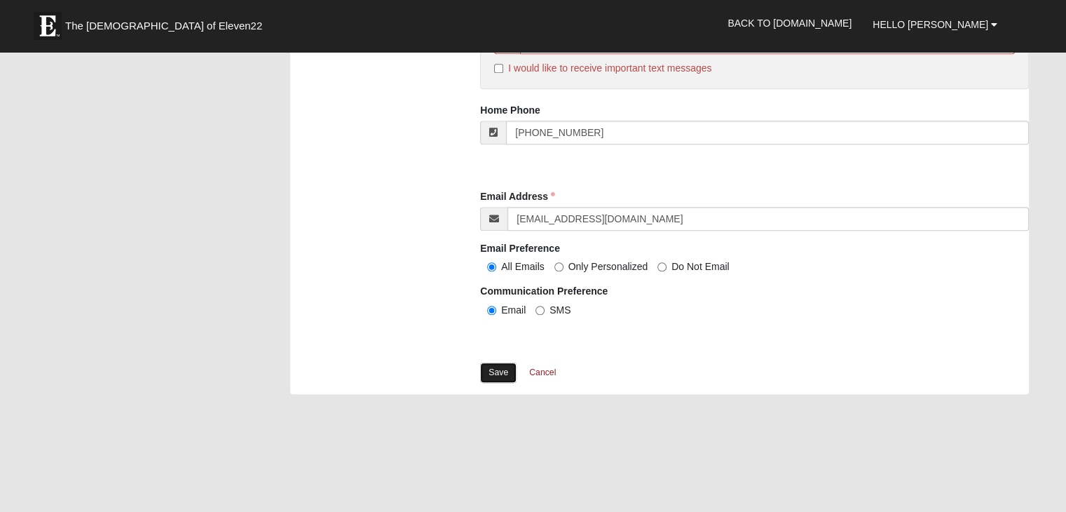
click at [500, 371] on link "Save" at bounding box center [498, 372] width 36 height 20
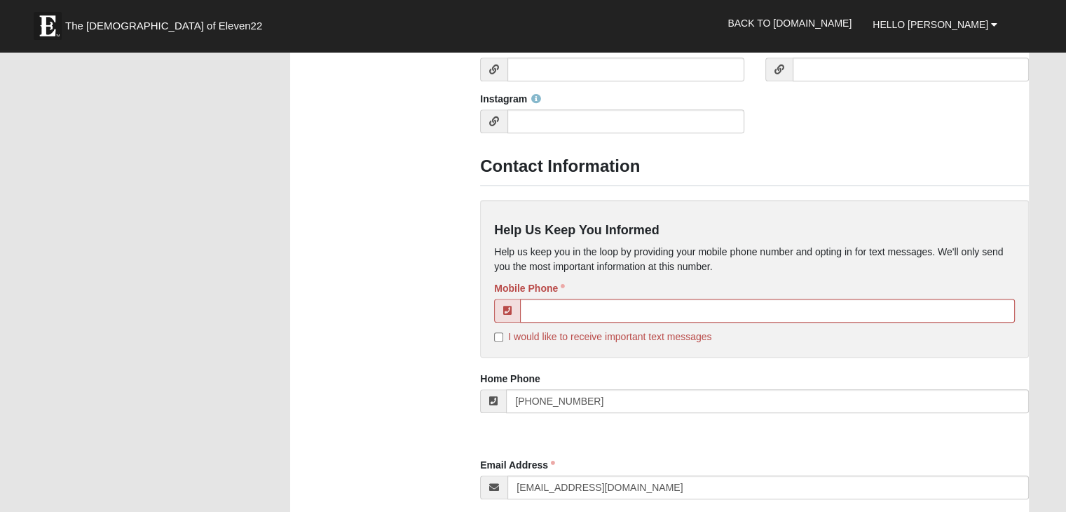
scroll to position [1149, 0]
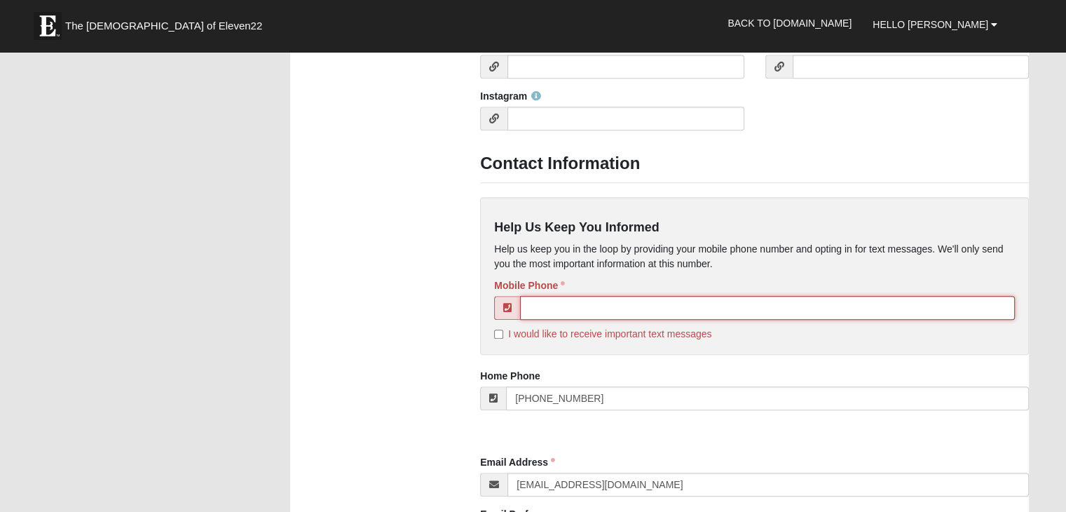
click at [569, 308] on input "tel" at bounding box center [767, 308] width 495 height 24
type input "[PHONE_NUMBER]"
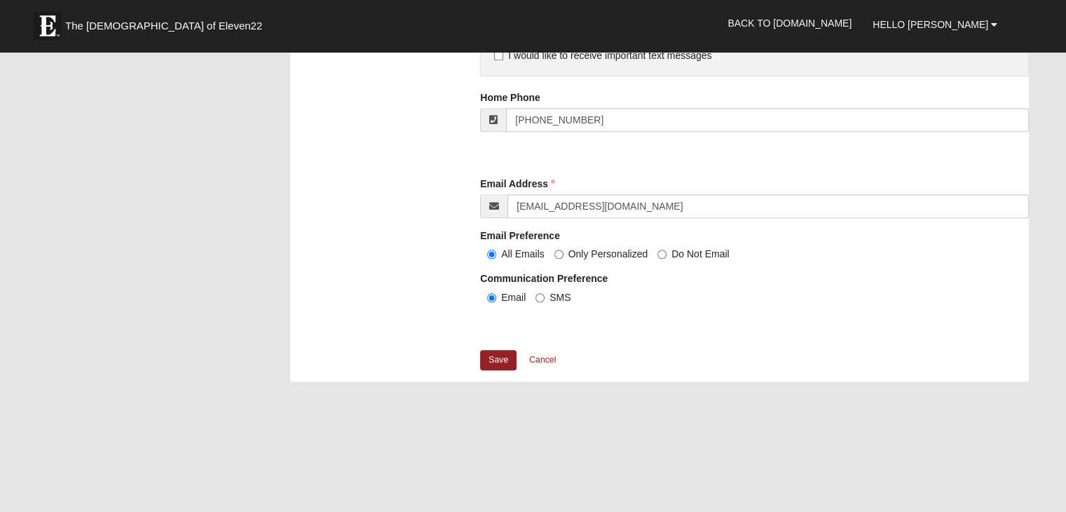
scroll to position [1430, 0]
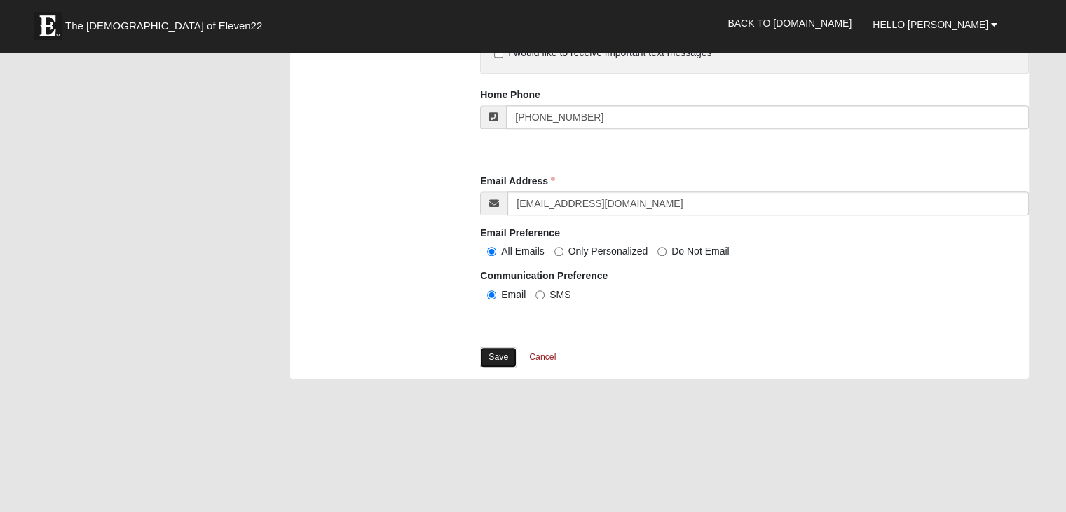
click at [505, 354] on link "Save" at bounding box center [498, 357] width 36 height 20
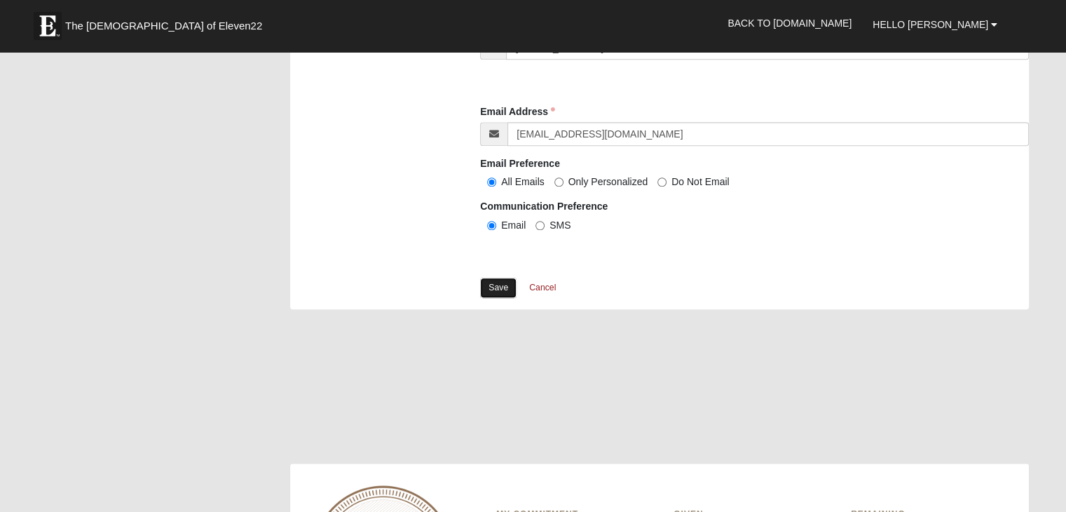
scroll to position [1360, 0]
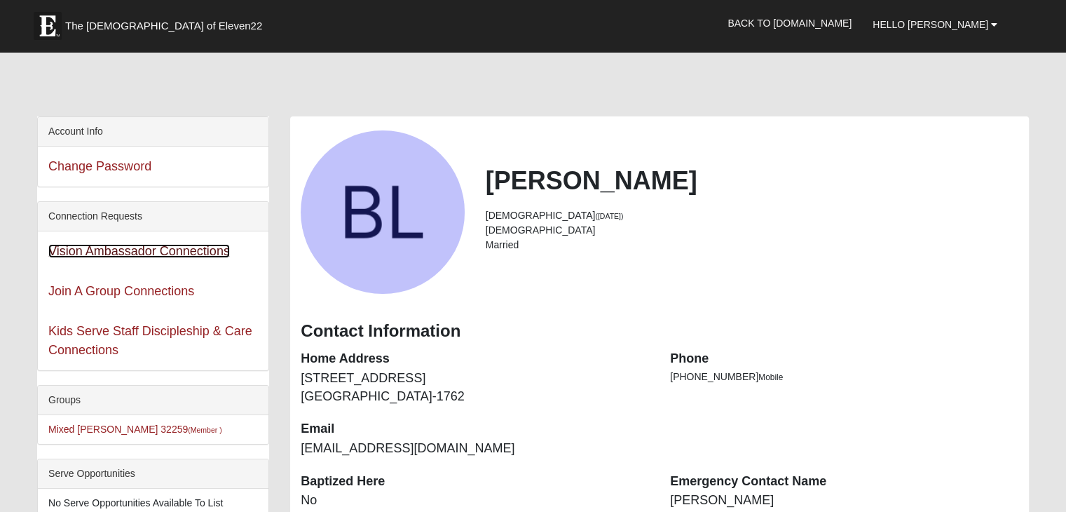
click at [187, 249] on link "Vision Ambassador Connections" at bounding box center [139, 251] width 182 height 14
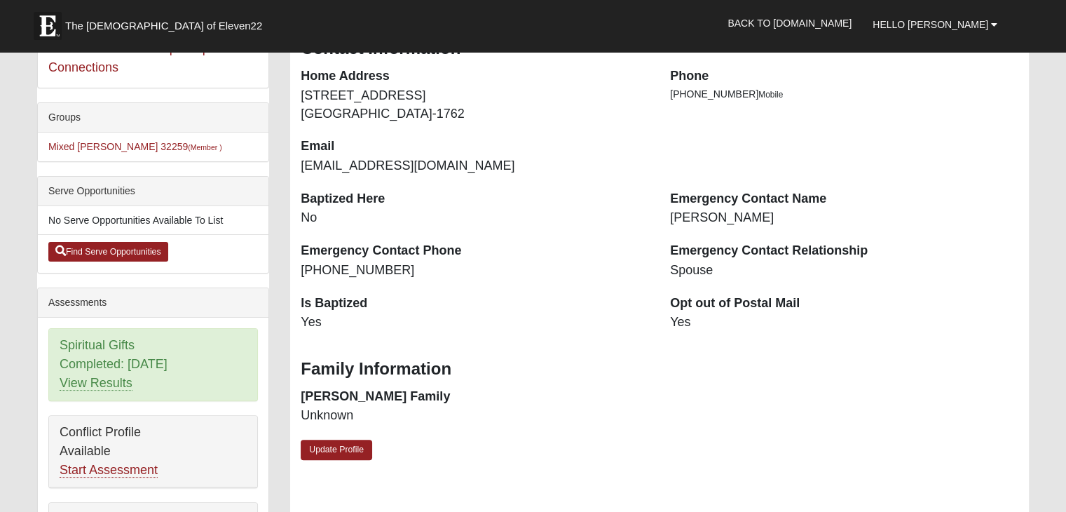
scroll to position [305, 0]
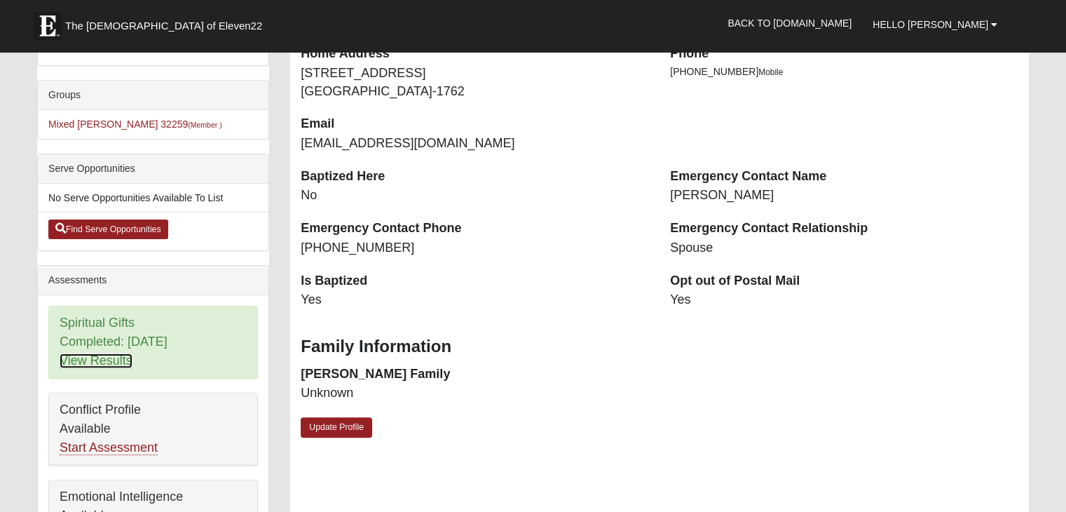
click at [103, 357] on link "View Results" at bounding box center [96, 360] width 73 height 15
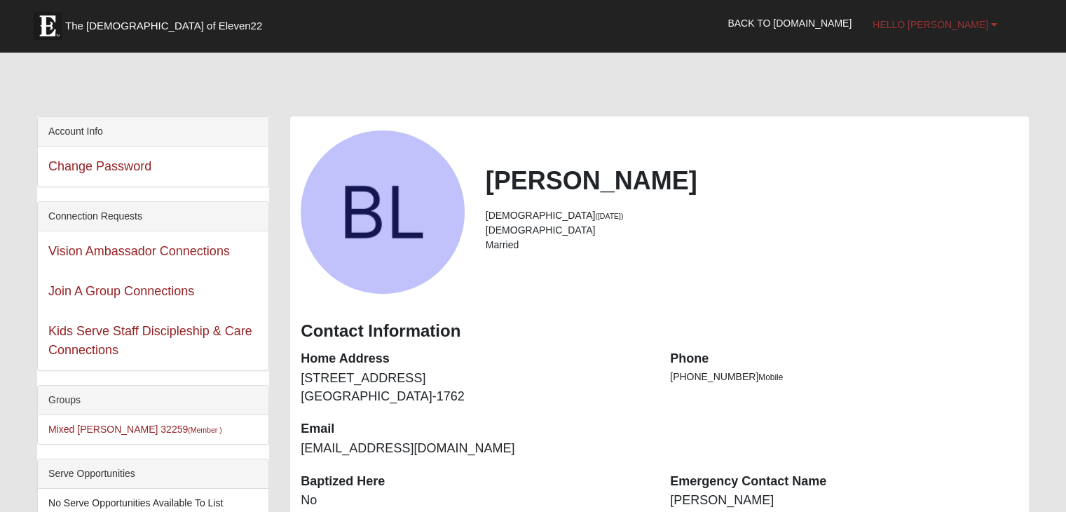
click at [984, 23] on span "Hello [PERSON_NAME]" at bounding box center [930, 24] width 116 height 11
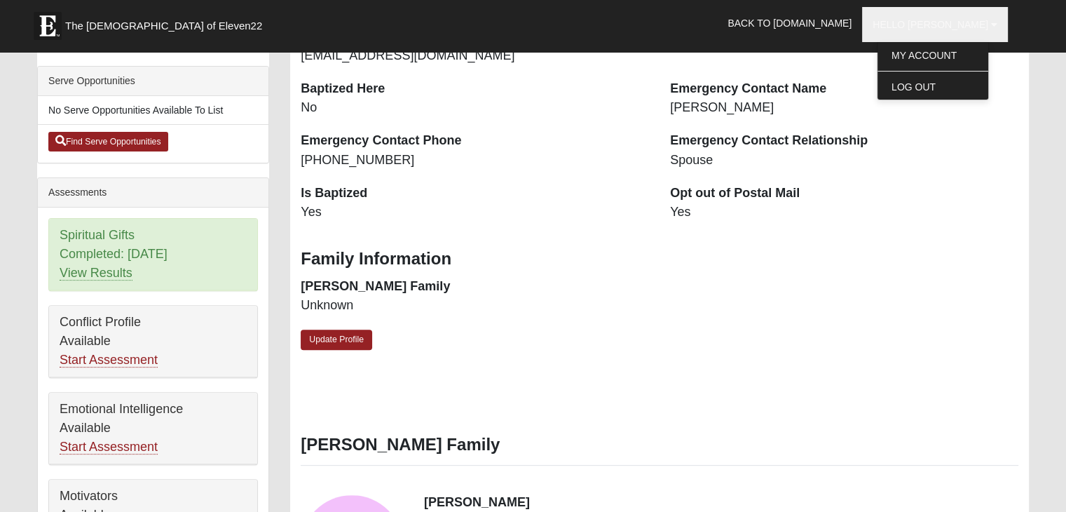
scroll to position [402, 0]
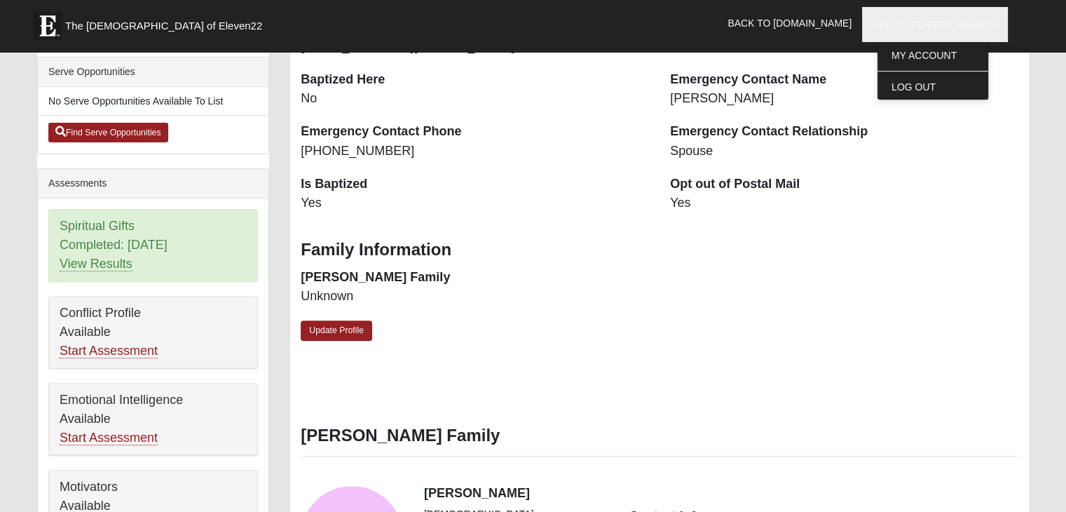
click at [95, 245] on div "Spiritual Gifts Completed: [DATE] View Results" at bounding box center [153, 245] width 208 height 71
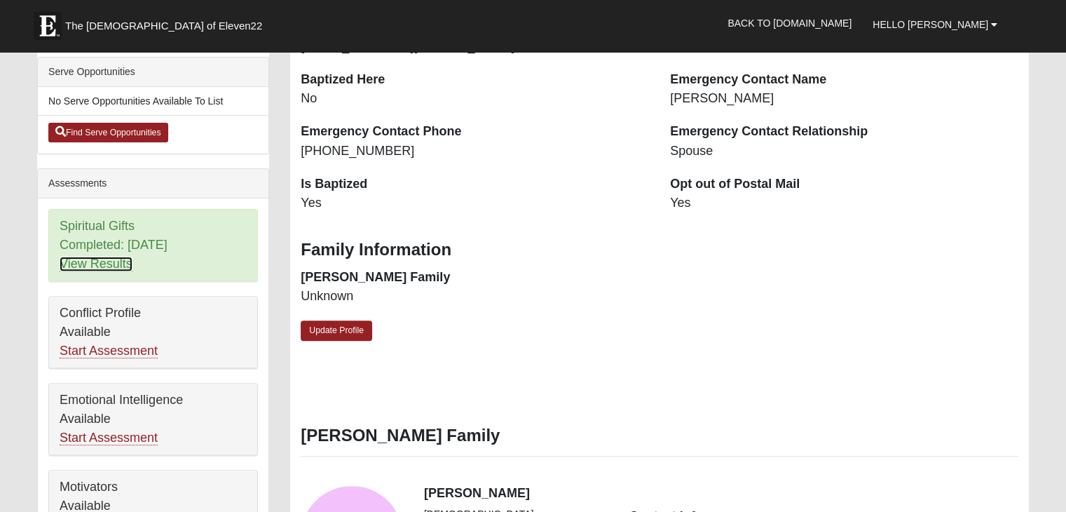
click at [95, 261] on link "View Results" at bounding box center [96, 263] width 73 height 15
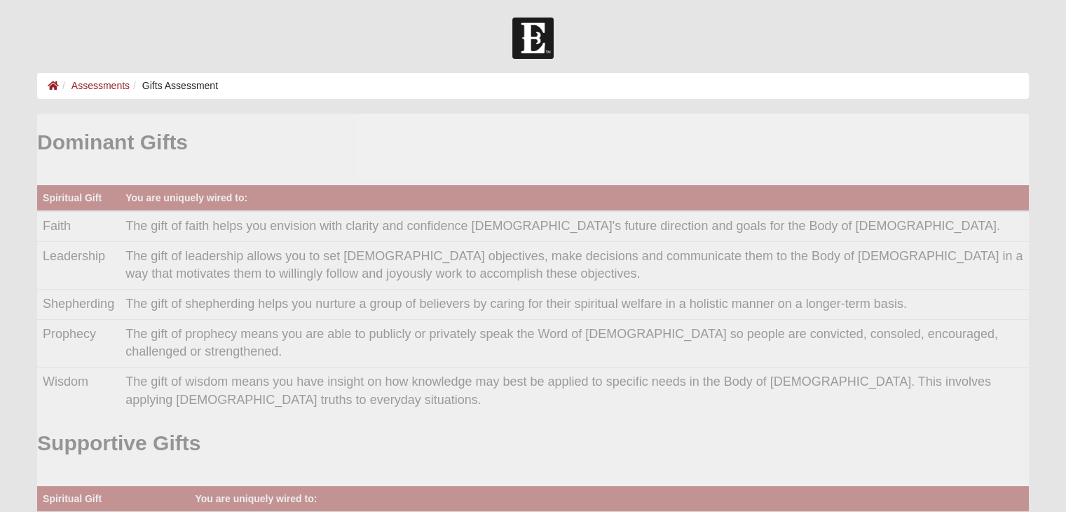
scroll to position [280, 969]
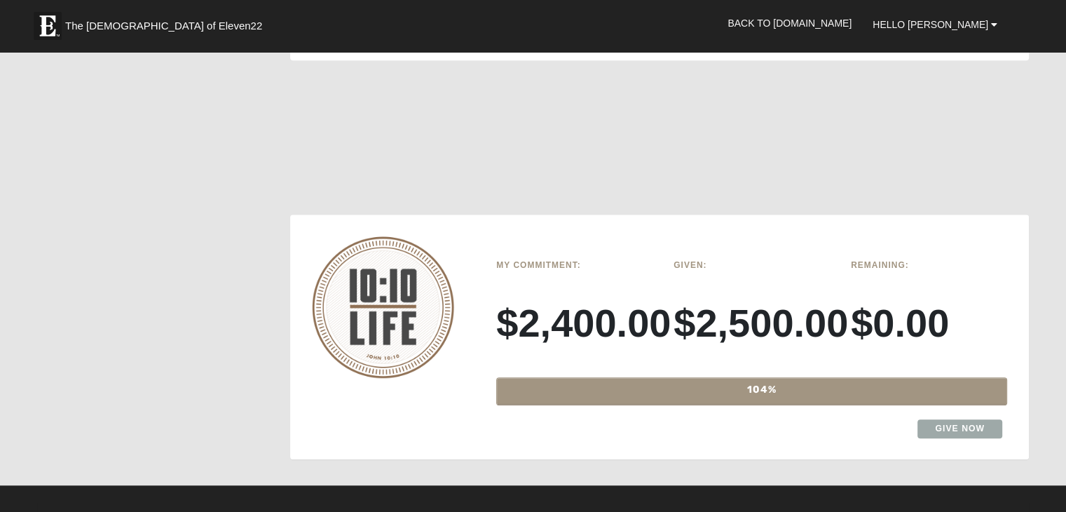
scroll to position [1202, 0]
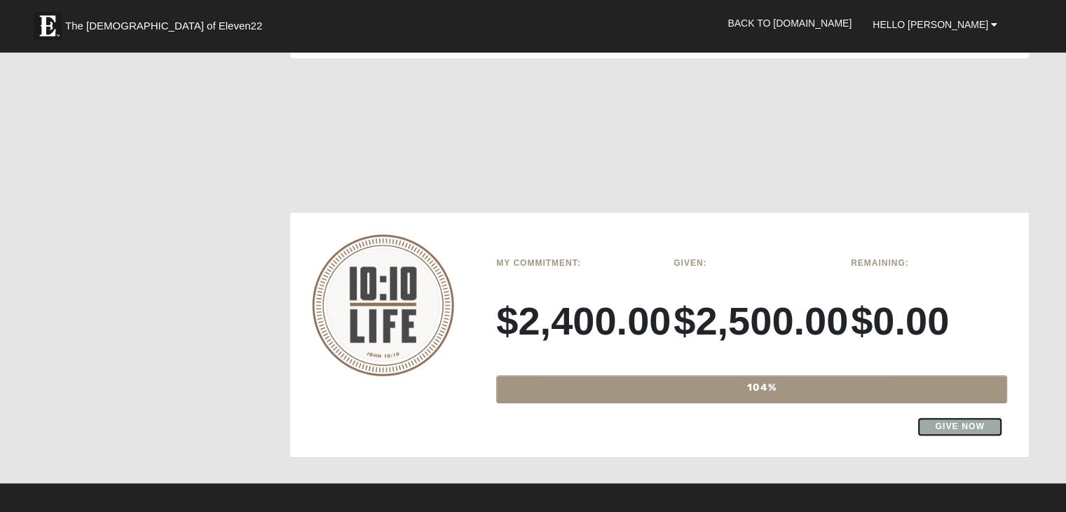
click at [946, 417] on link "Give Now" at bounding box center [959, 426] width 85 height 19
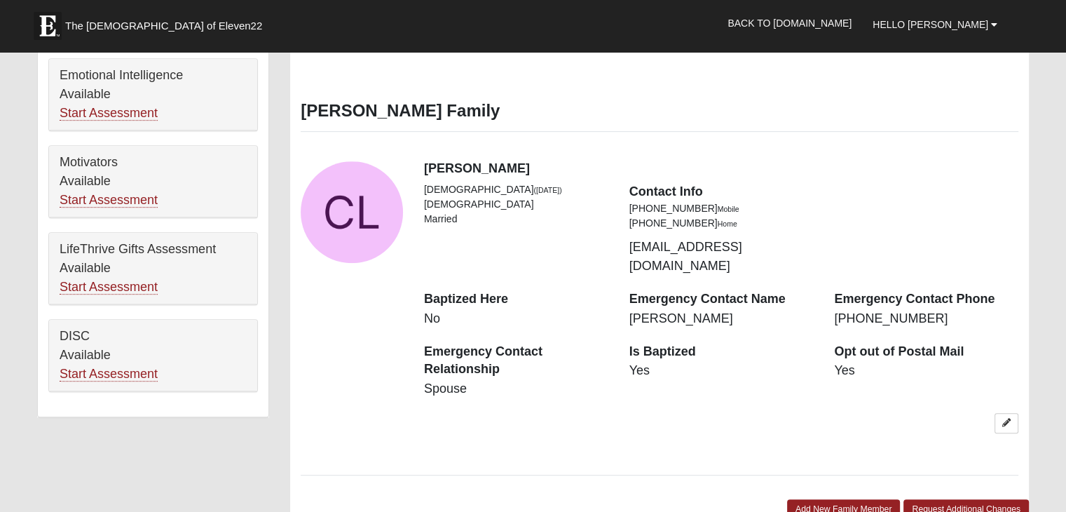
scroll to position [184, 0]
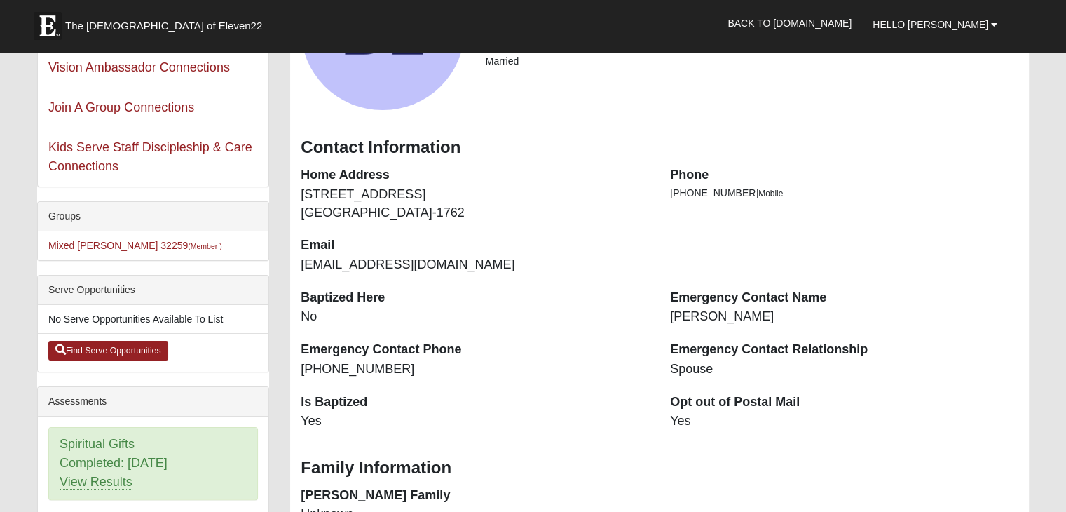
drag, startPoint x: 1034, startPoint y: 124, endPoint x: 1034, endPoint y: 61, distance: 63.1
click at [851, 27] on link "Back to [DOMAIN_NAME]" at bounding box center [789, 23] width 145 height 35
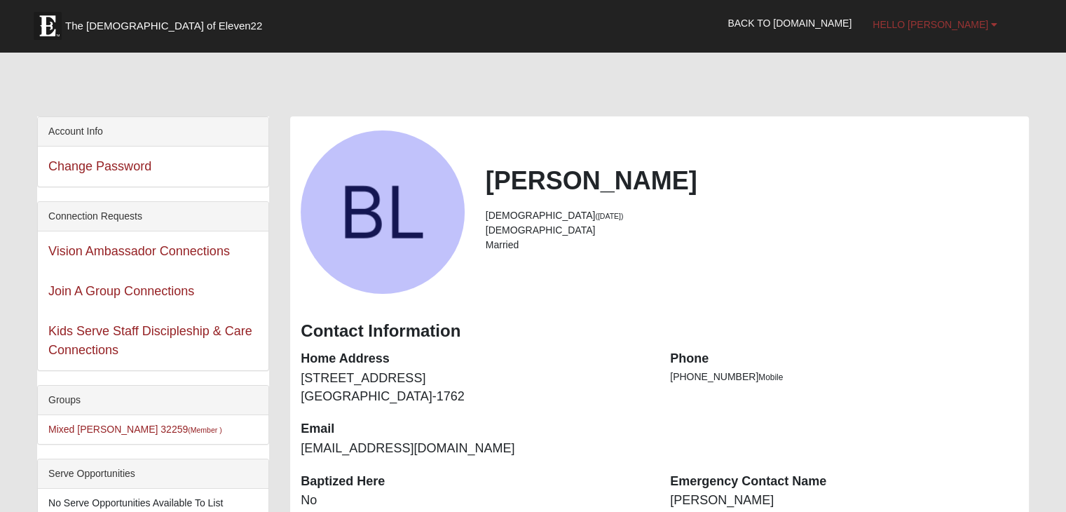
drag, startPoint x: 1068, startPoint y: 121, endPoint x: 967, endPoint y: 16, distance: 145.7
click at [967, 16] on link "Hello [PERSON_NAME]" at bounding box center [935, 24] width 146 height 35
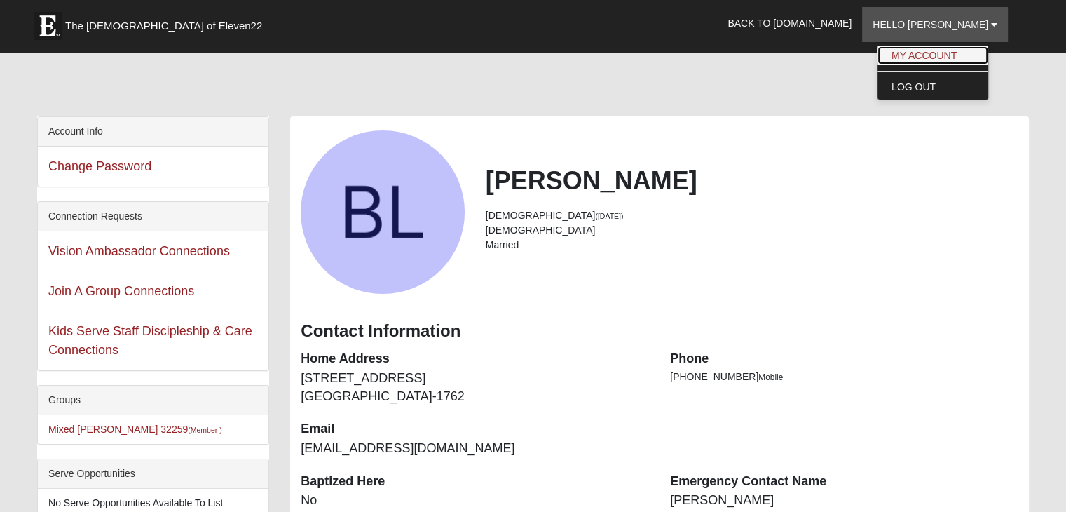
click at [951, 62] on link "My Account" at bounding box center [932, 55] width 111 height 18
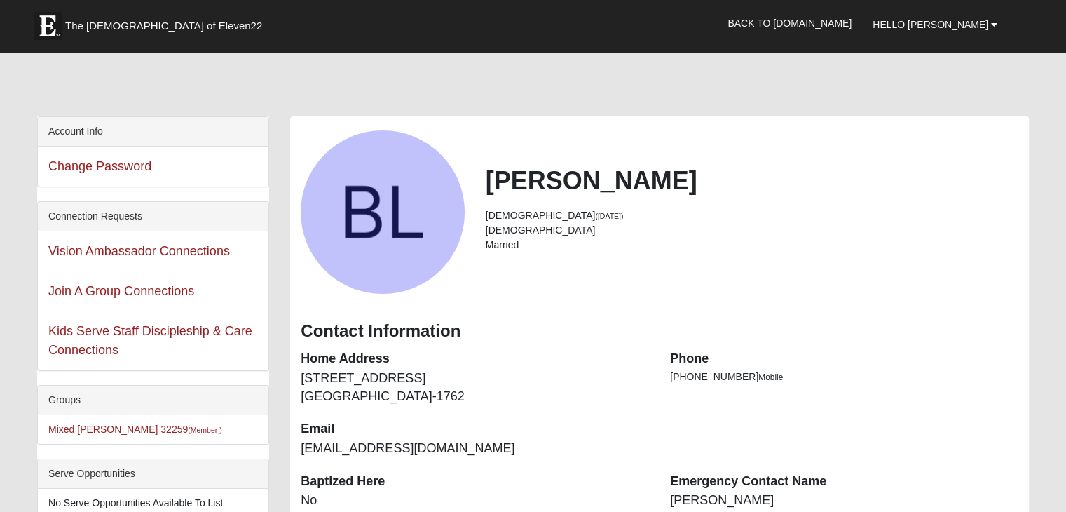
drag, startPoint x: 1070, startPoint y: 86, endPoint x: 1053, endPoint y: 74, distance: 20.6
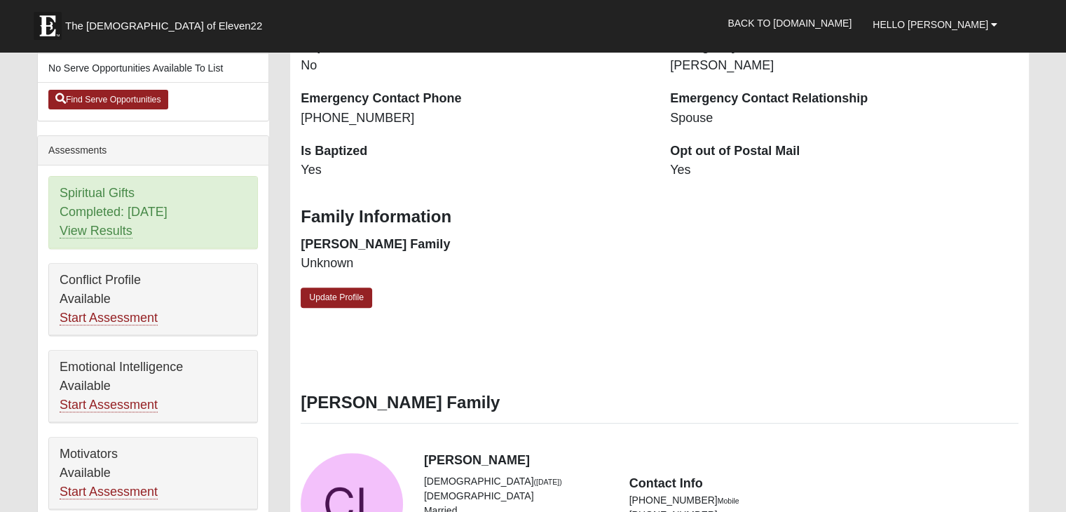
scroll to position [447, 0]
